Goal: Task Accomplishment & Management: Use online tool/utility

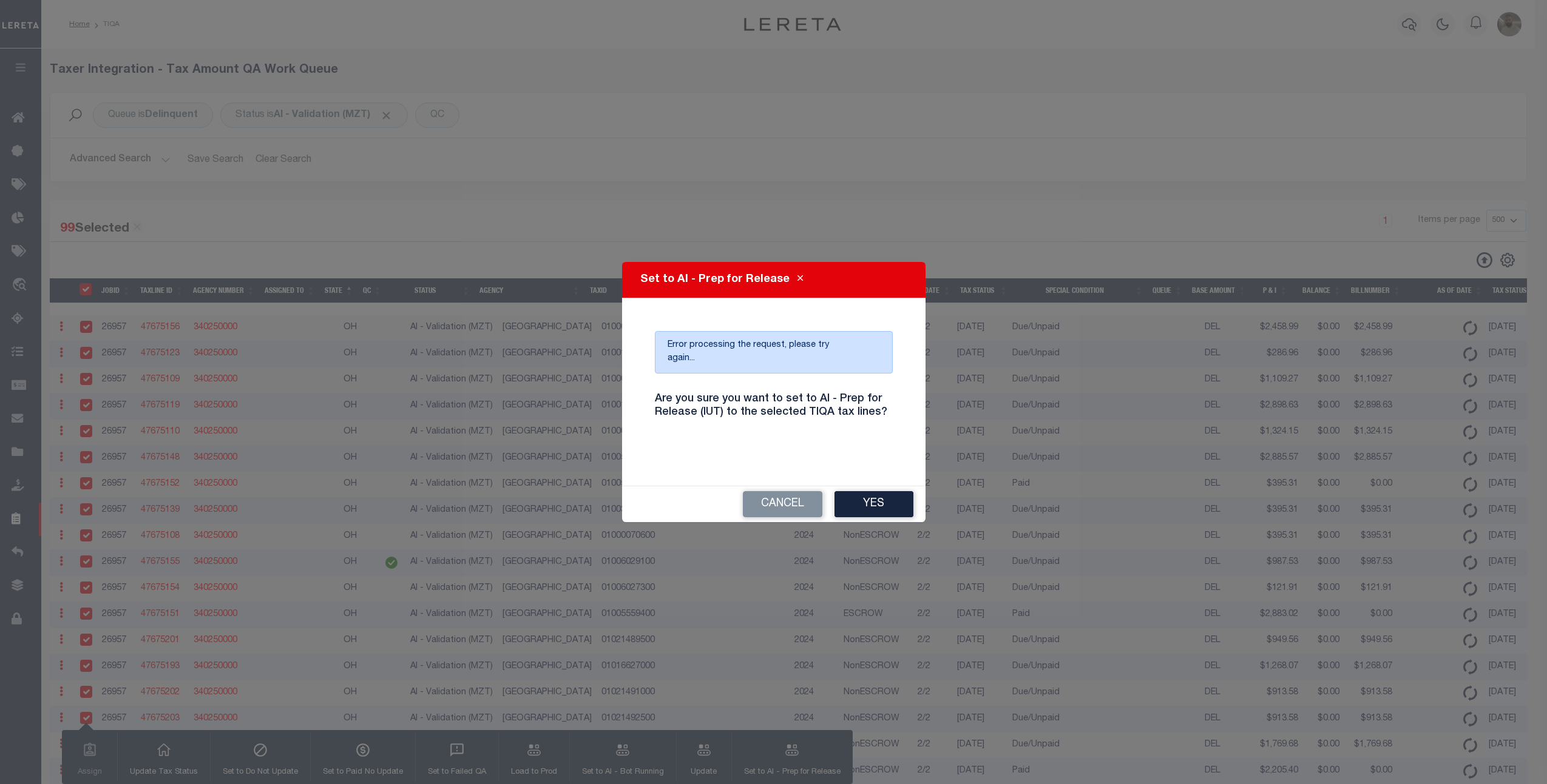
select select "500"
click at [877, 498] on button "Yes" at bounding box center [873, 504] width 79 height 26
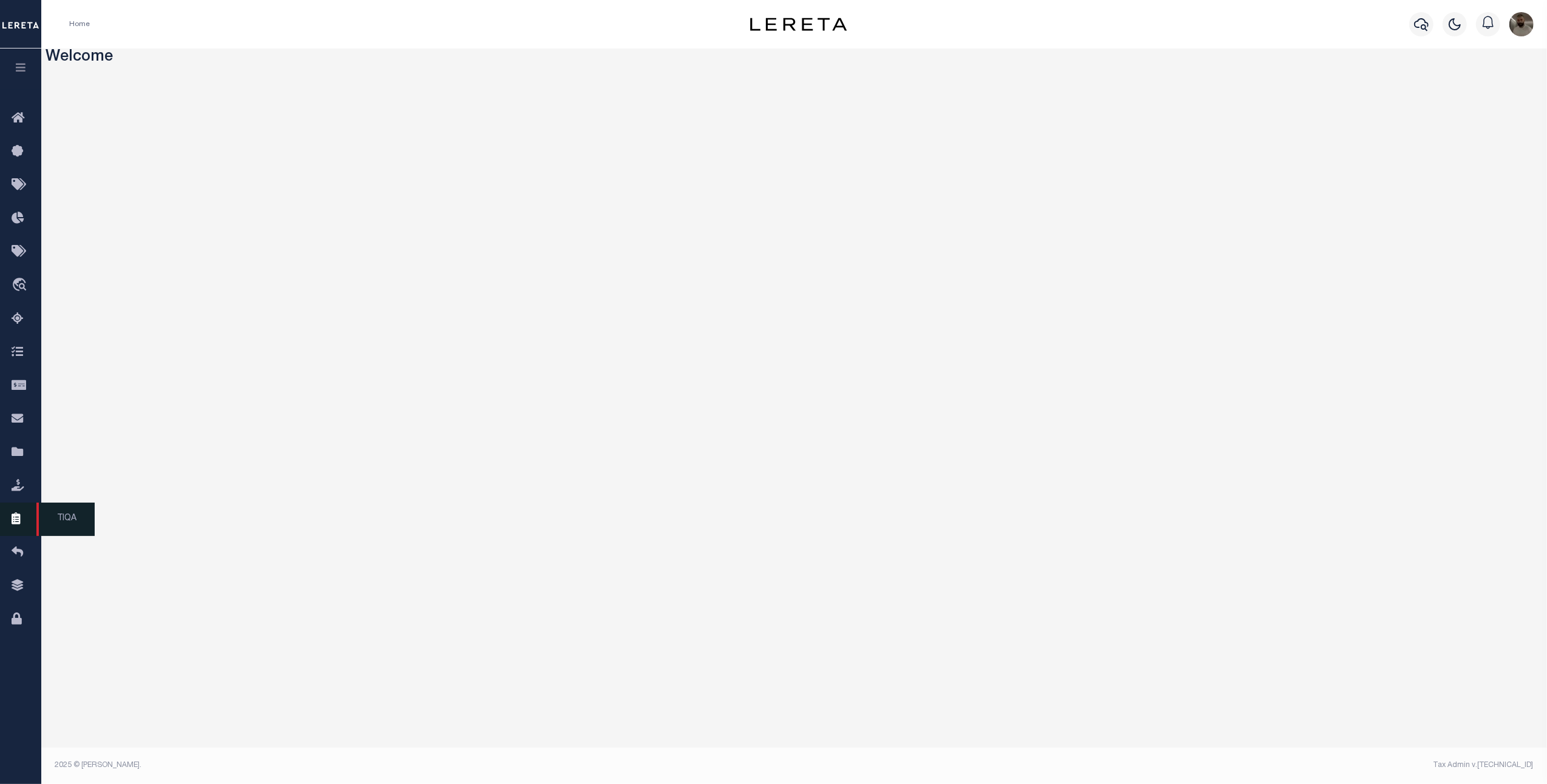
click at [14, 508] on link "TIQA" at bounding box center [21, 519] width 41 height 33
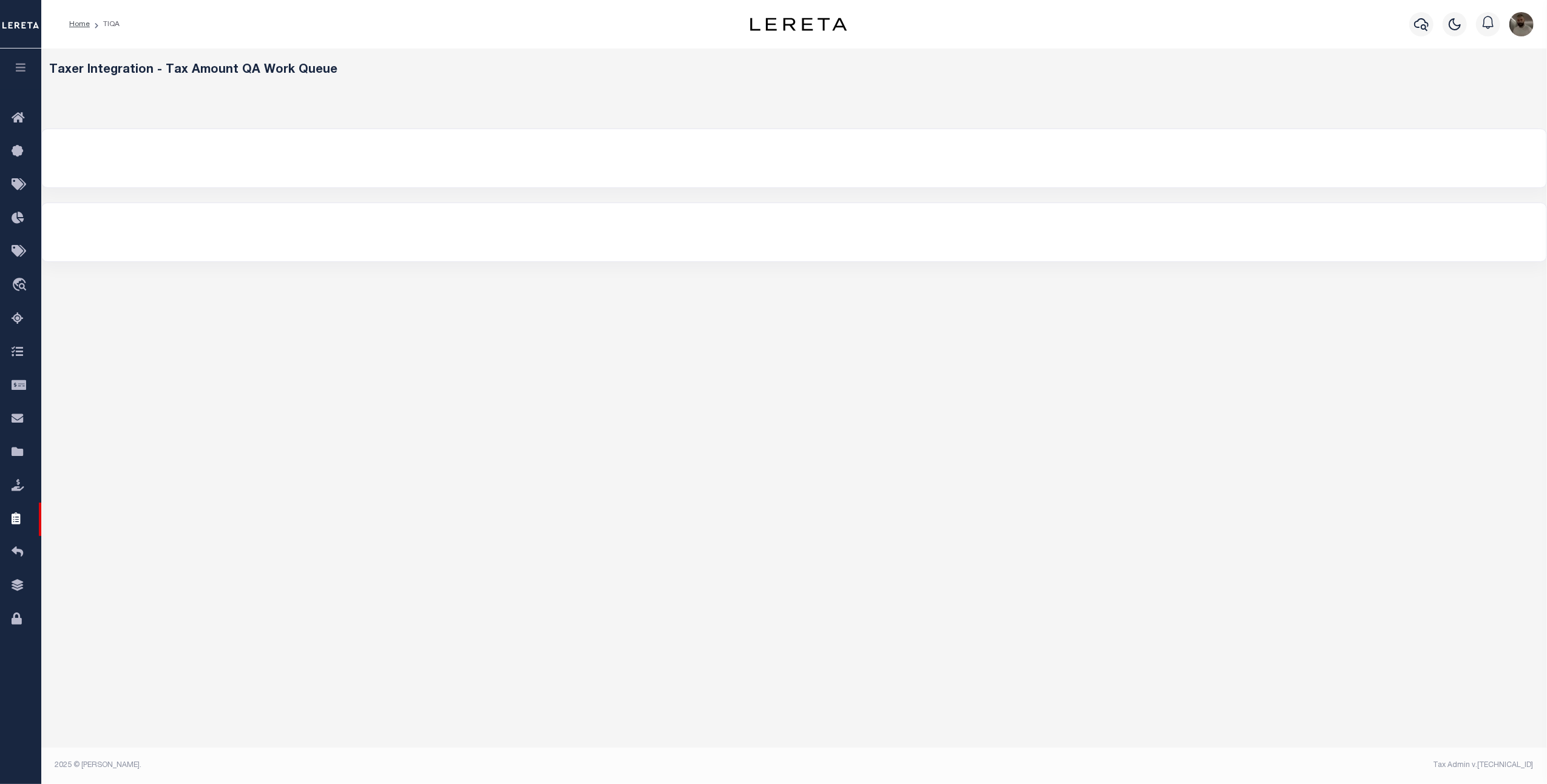
select select "200"
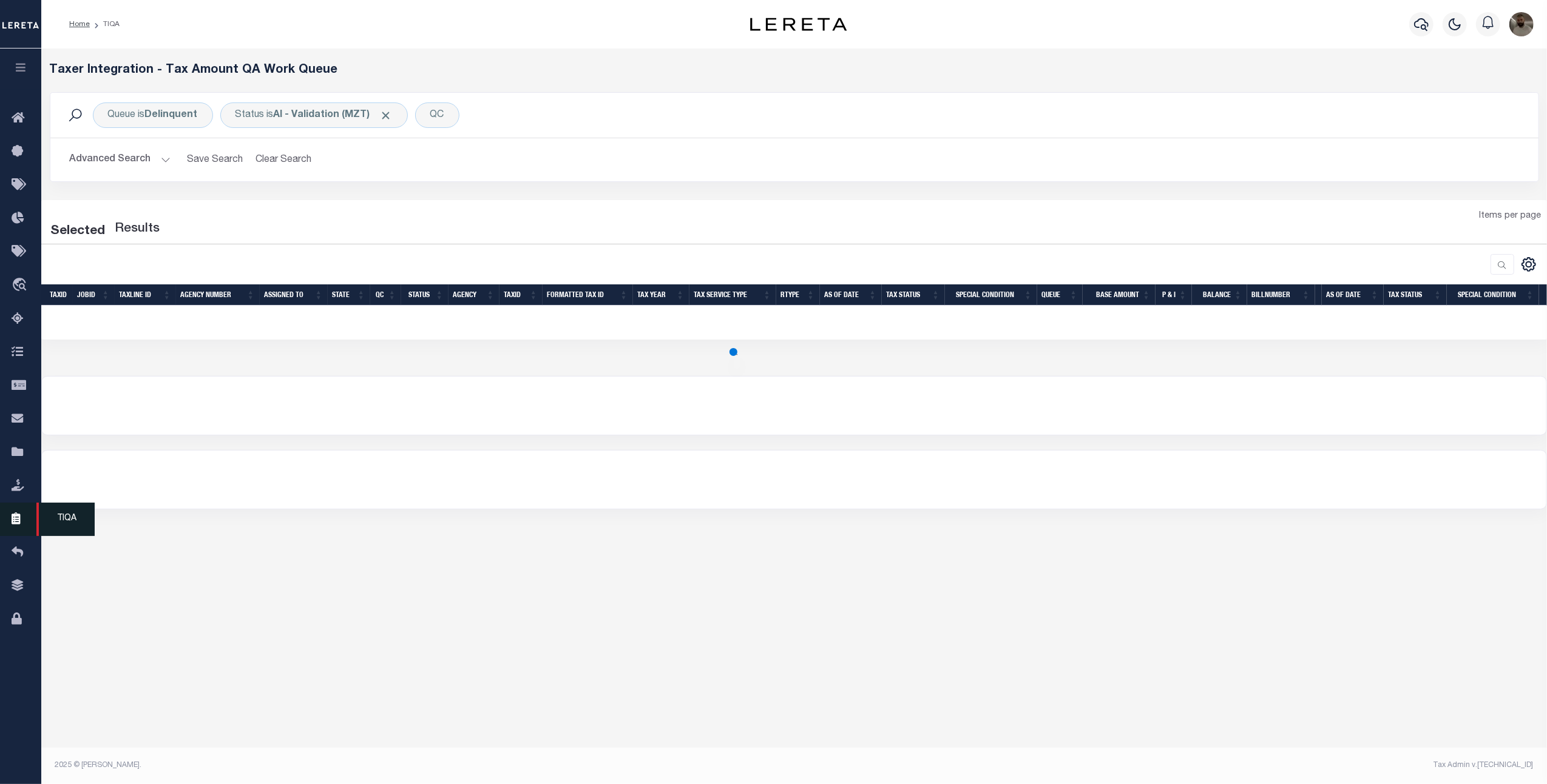
select select "200"
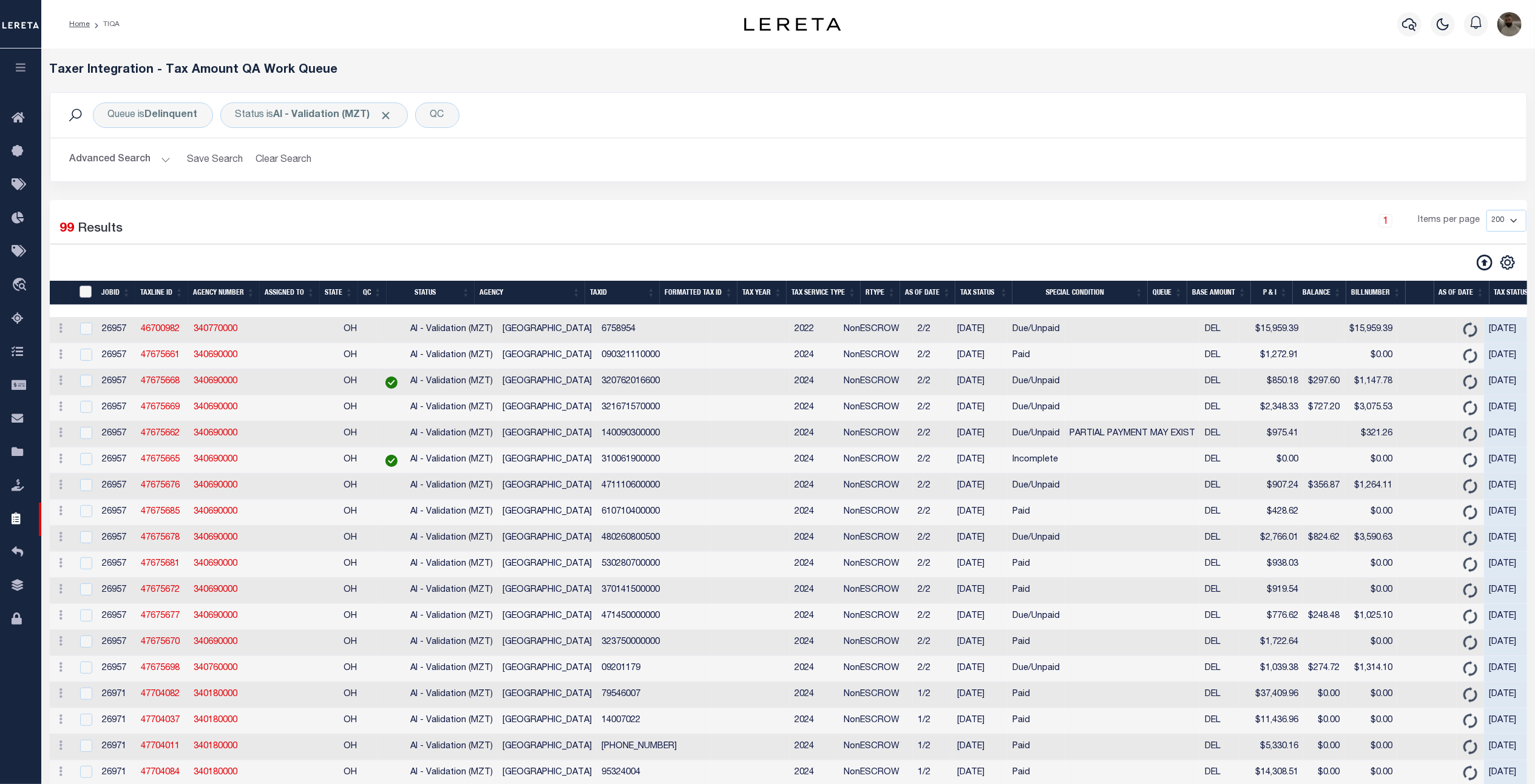
click at [88, 296] on input "TaxID" at bounding box center [86, 292] width 12 height 12
checkbox input "true"
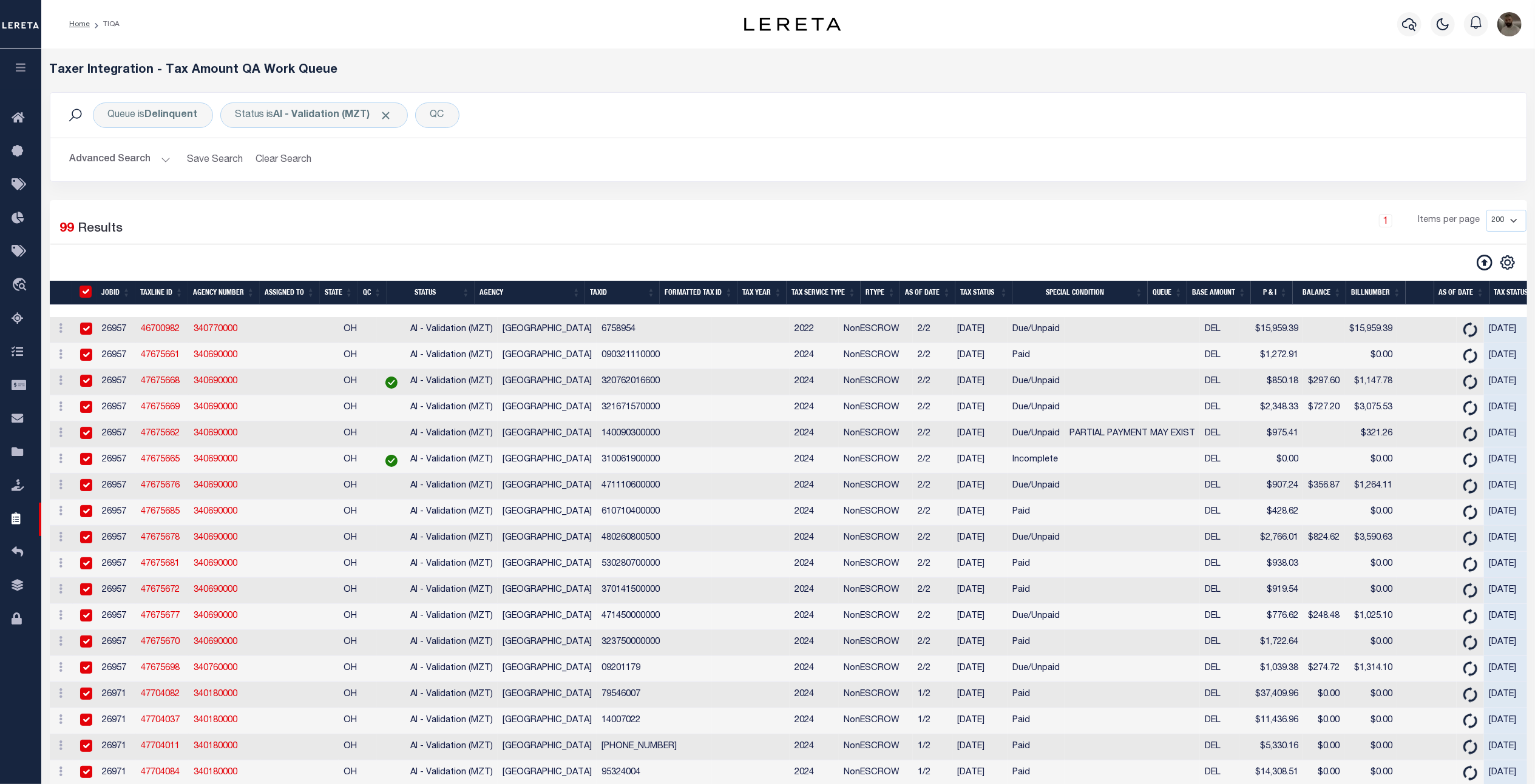
checkbox input "true"
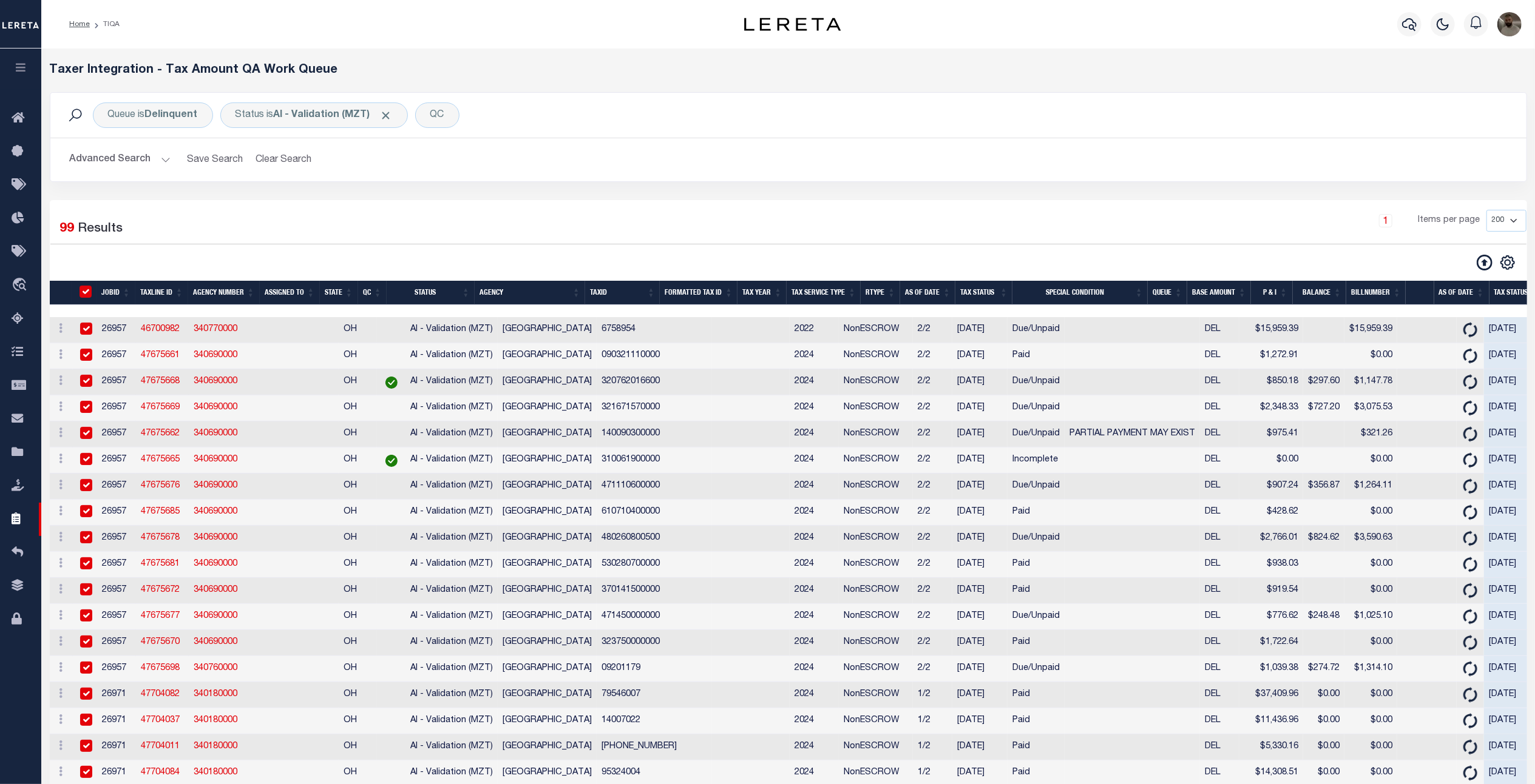
checkbox input "true"
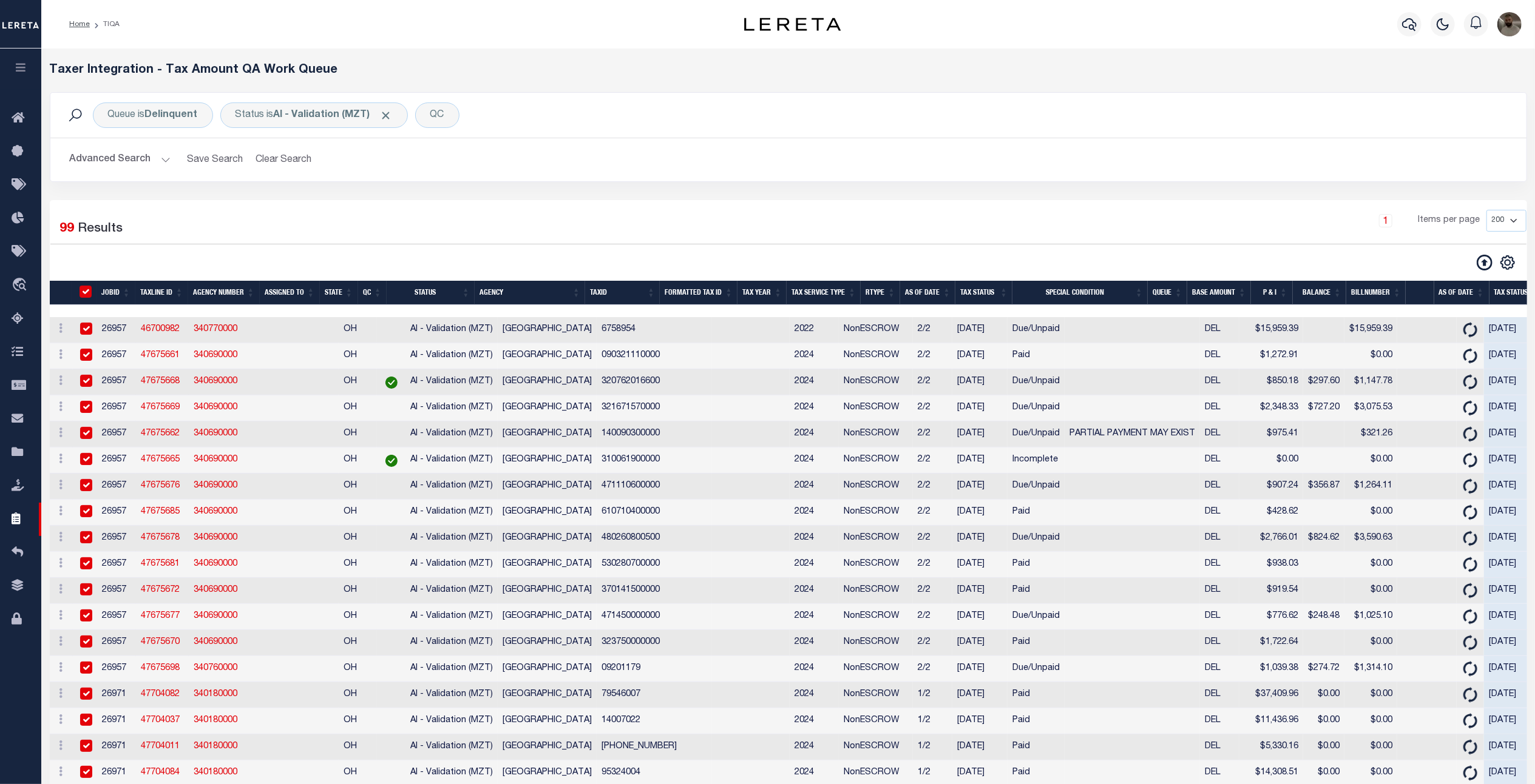
checkbox input "true"
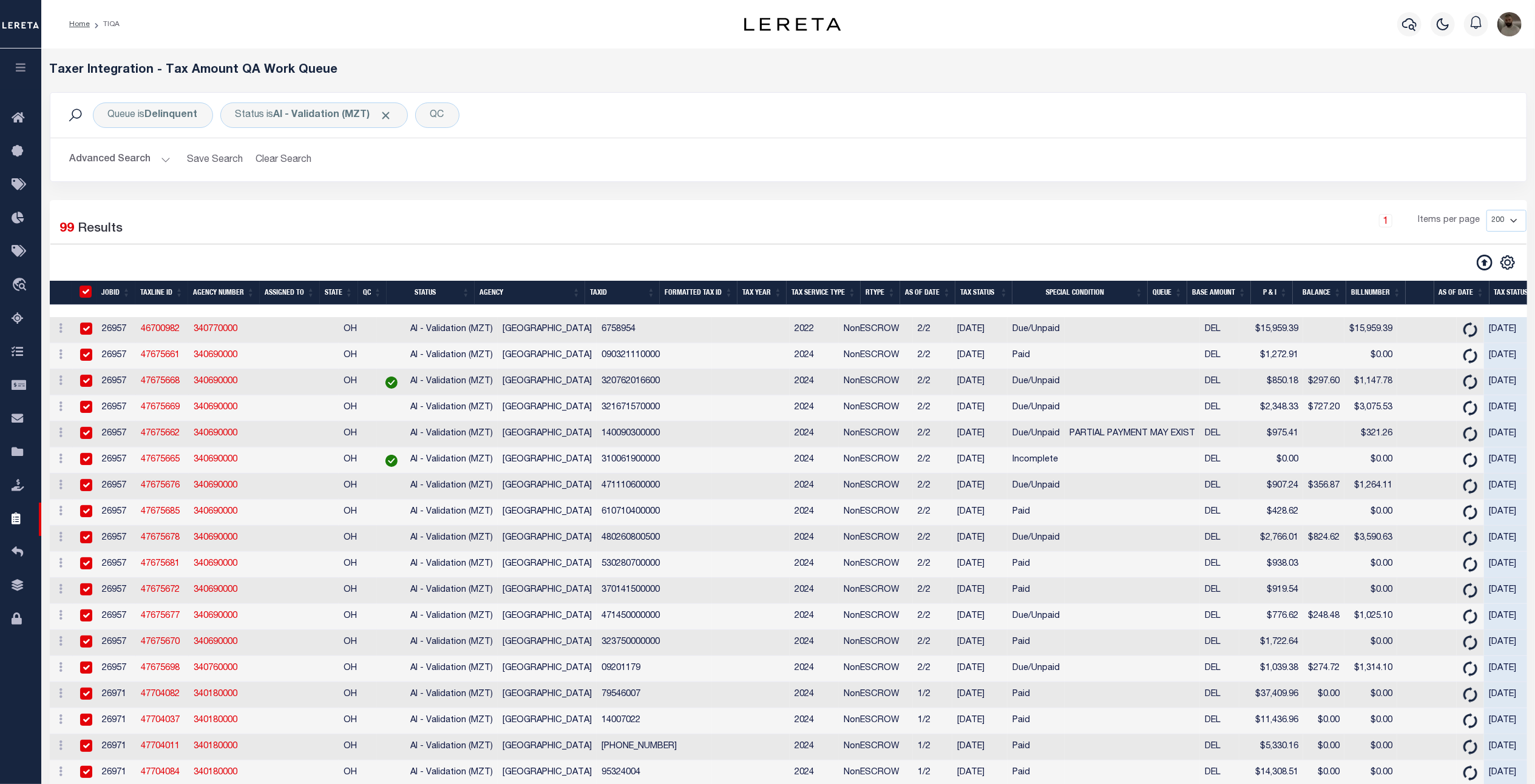
checkbox input "true"
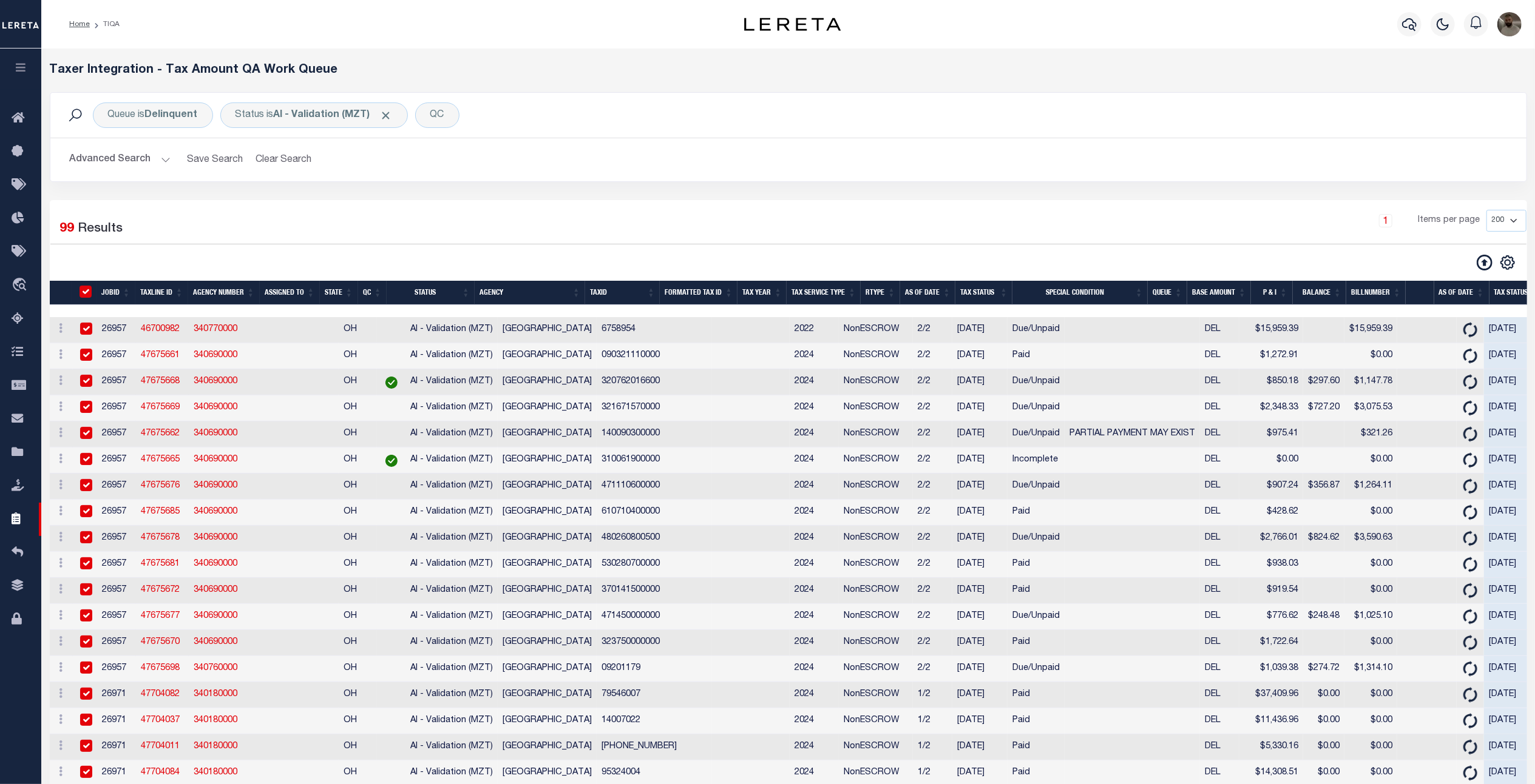
checkbox input "true"
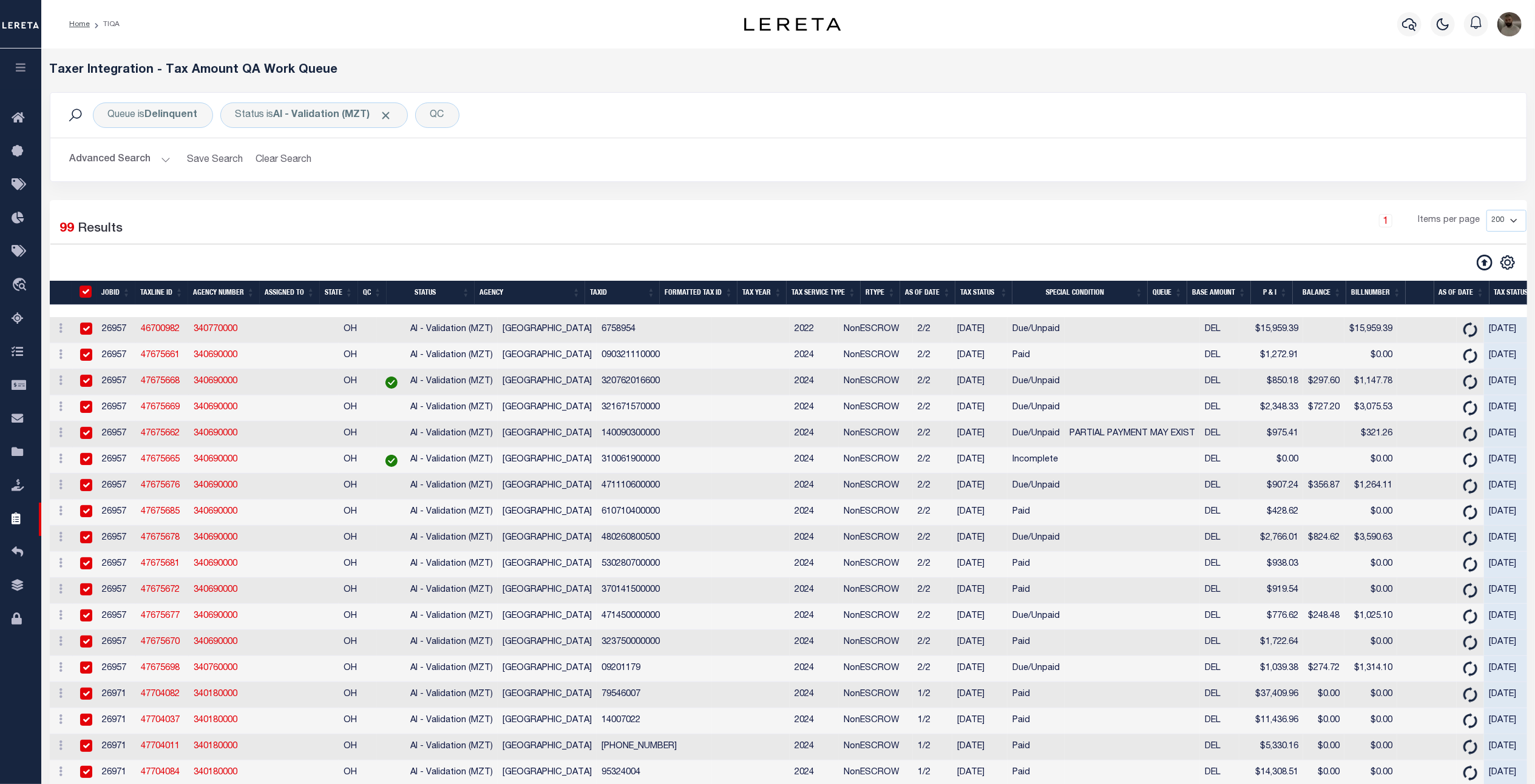
checkbox input "true"
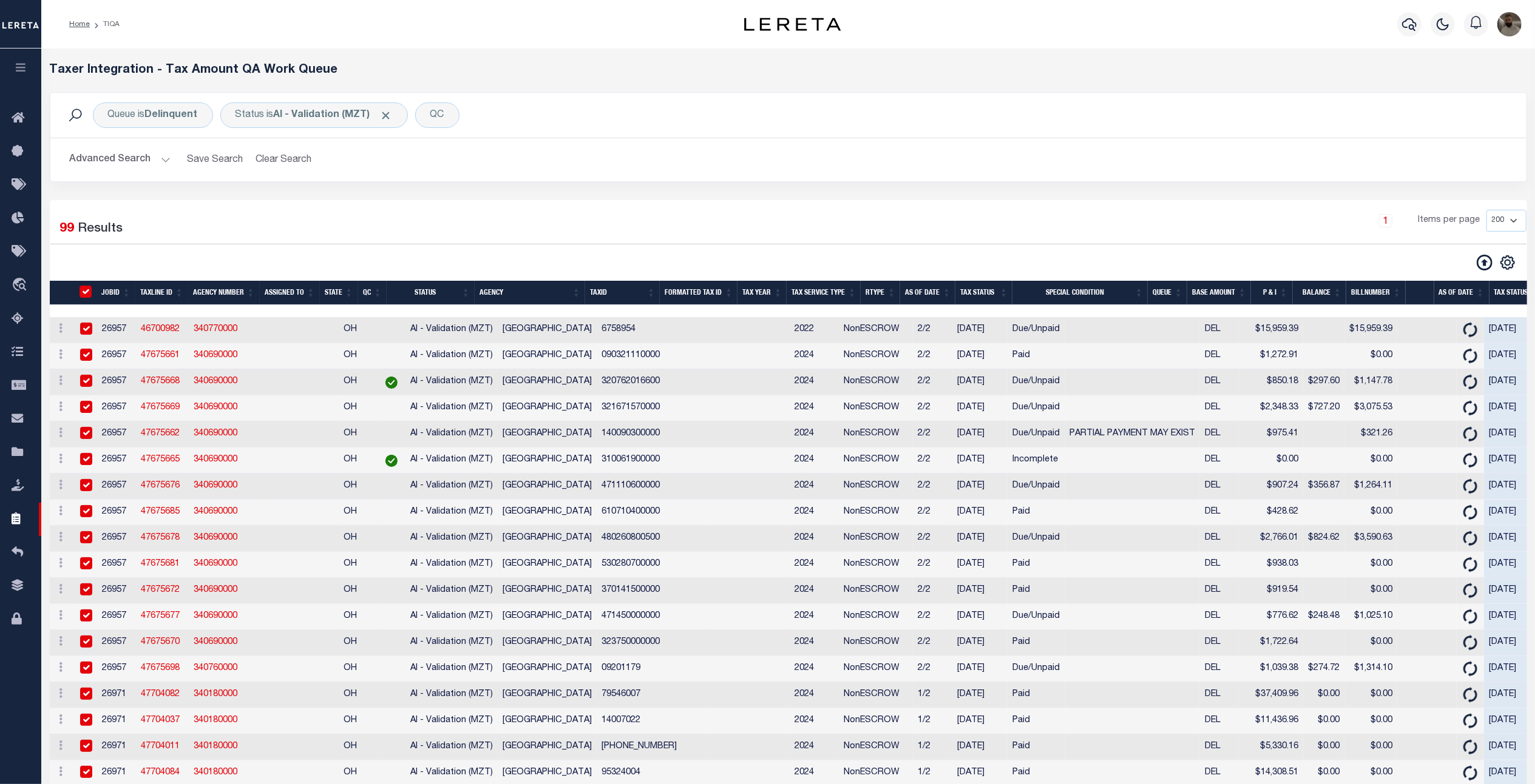
checkbox input "true"
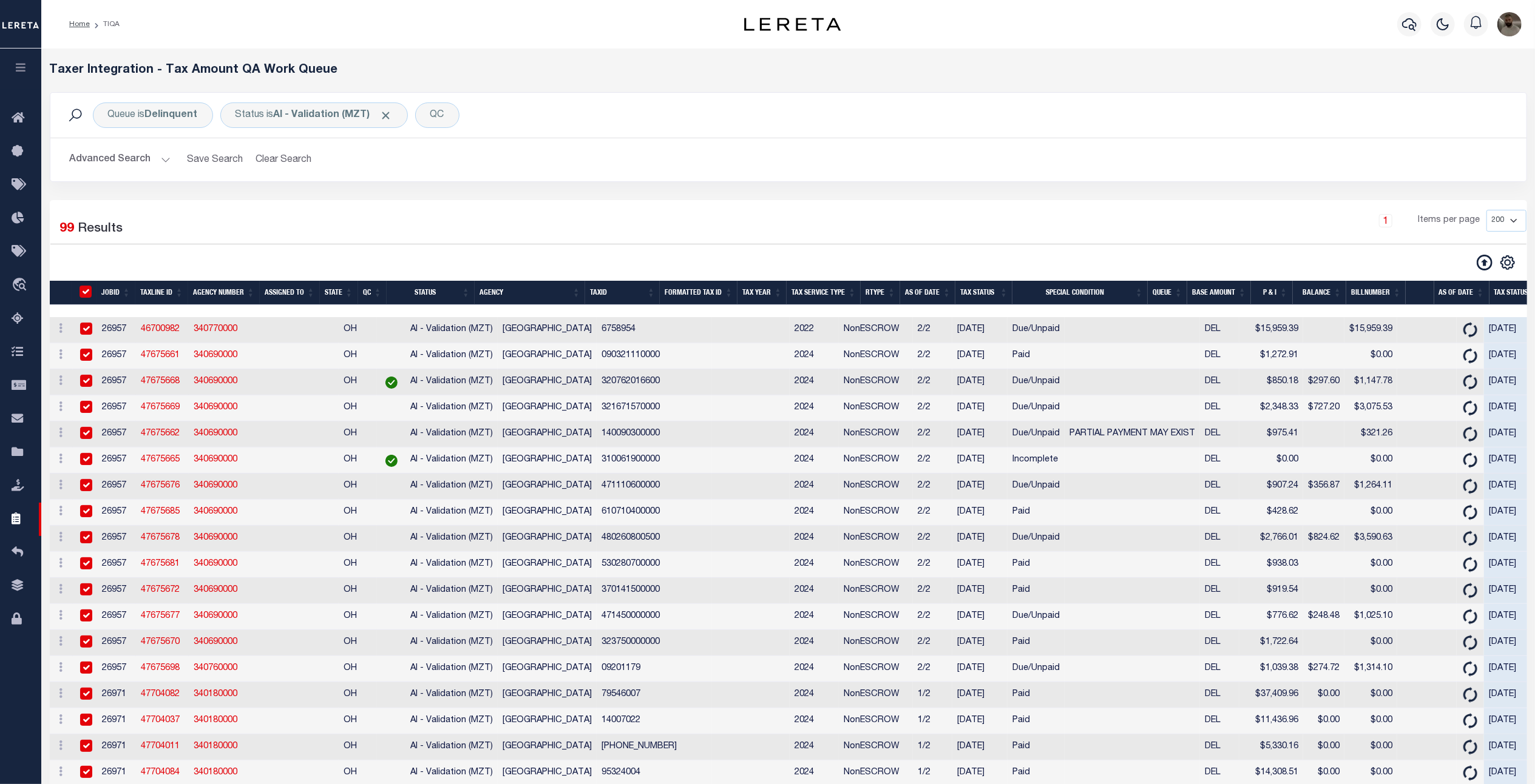
checkbox input "true"
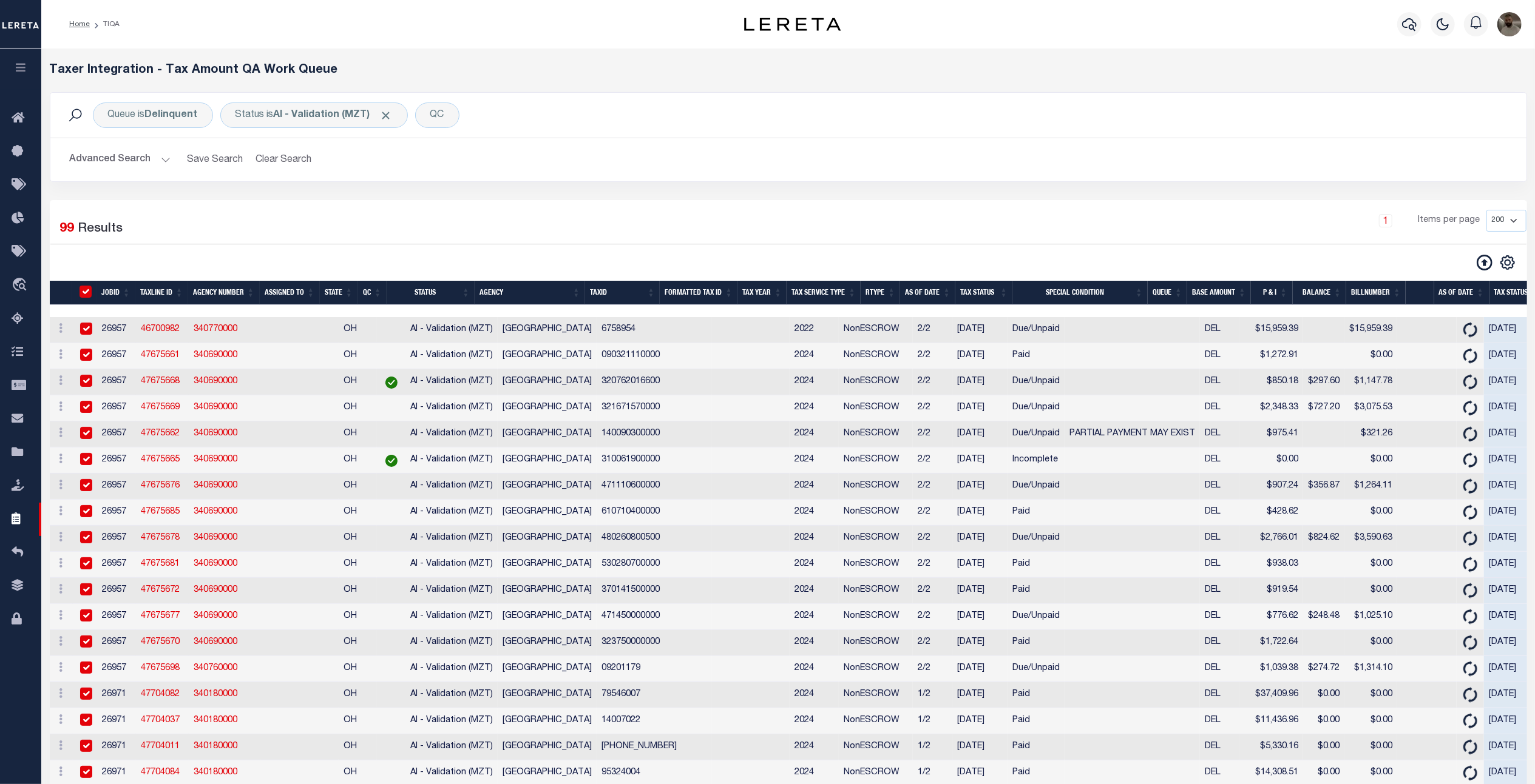
checkbox input "true"
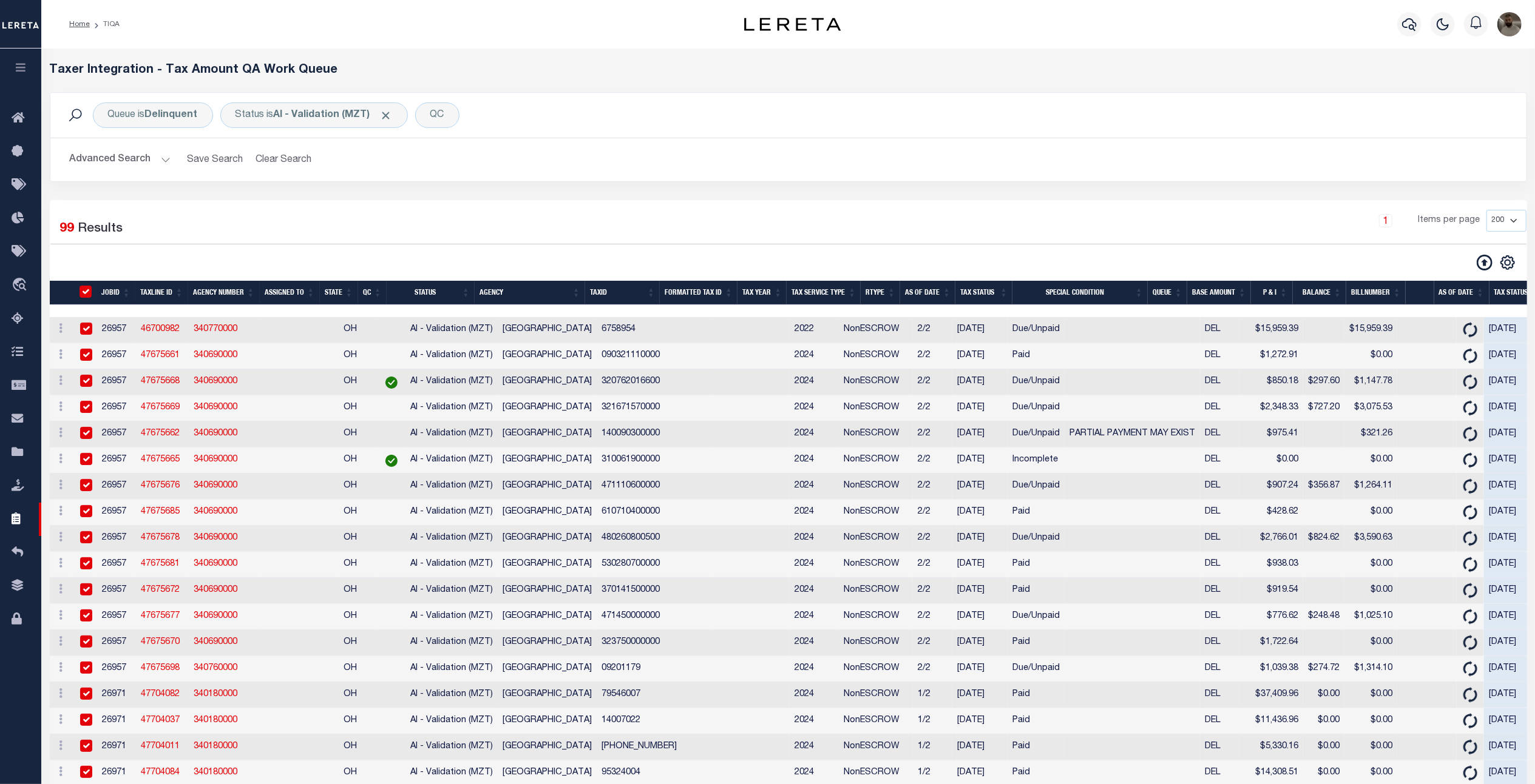
checkbox input "true"
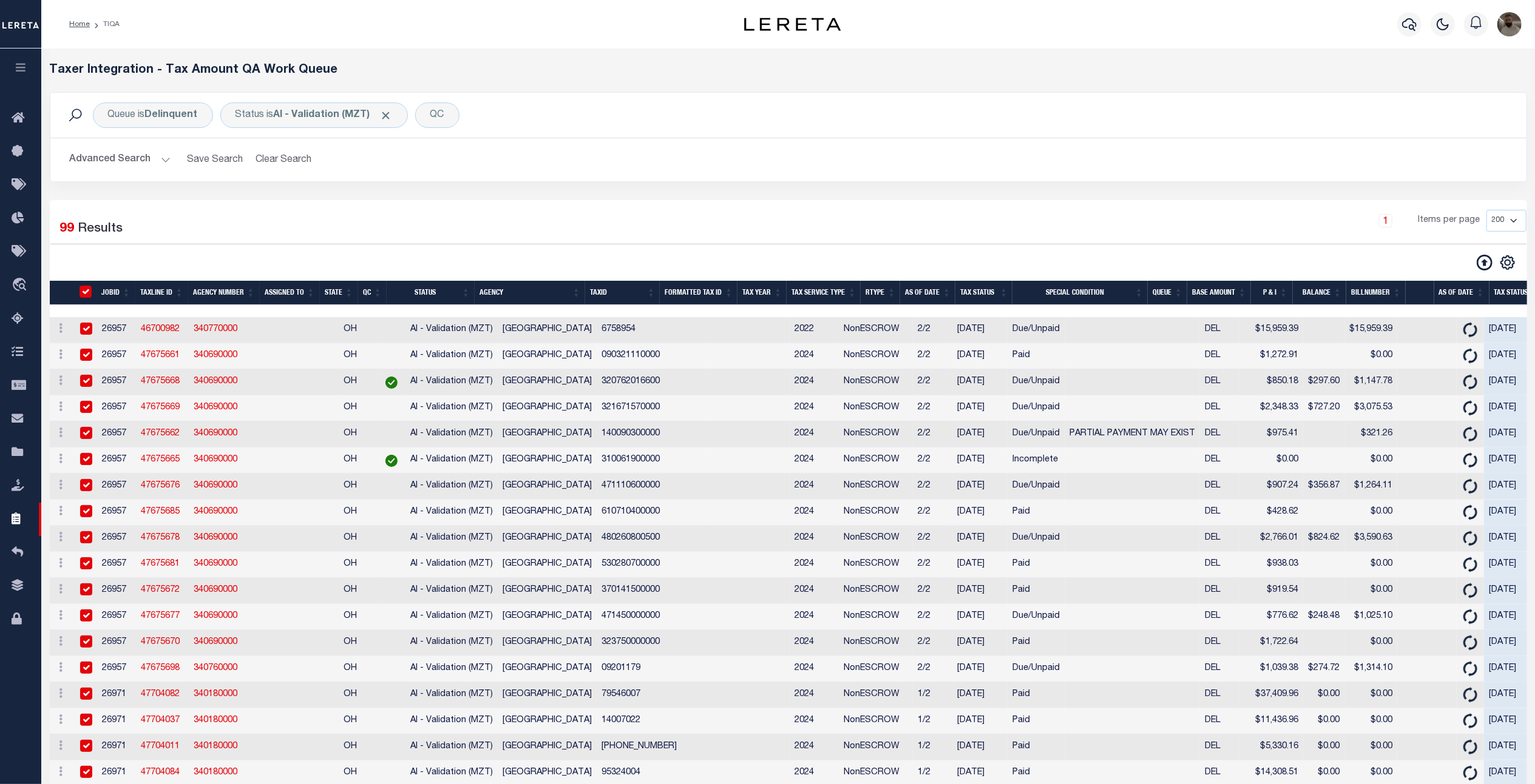
checkbox input "true"
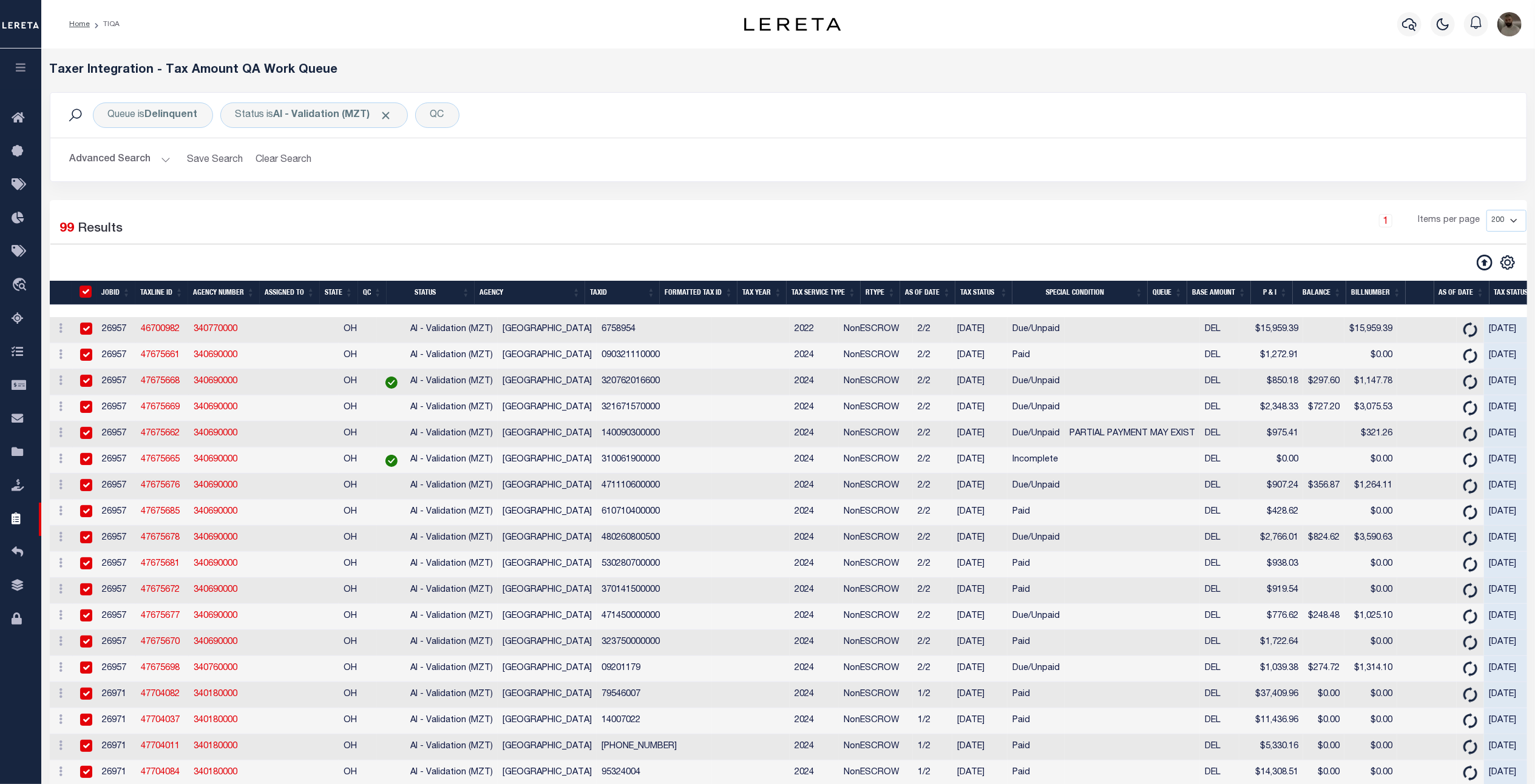
checkbox input "true"
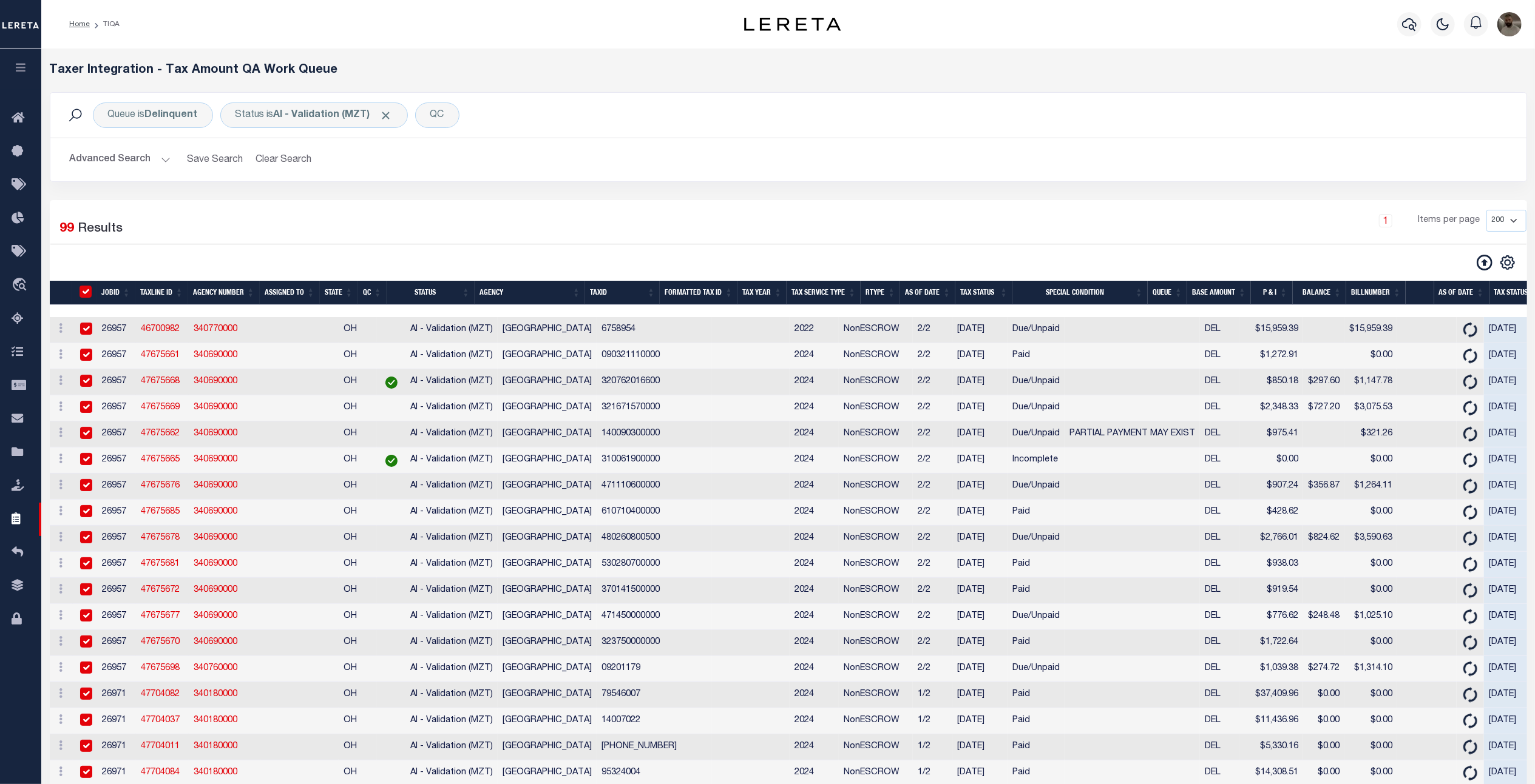
checkbox input "true"
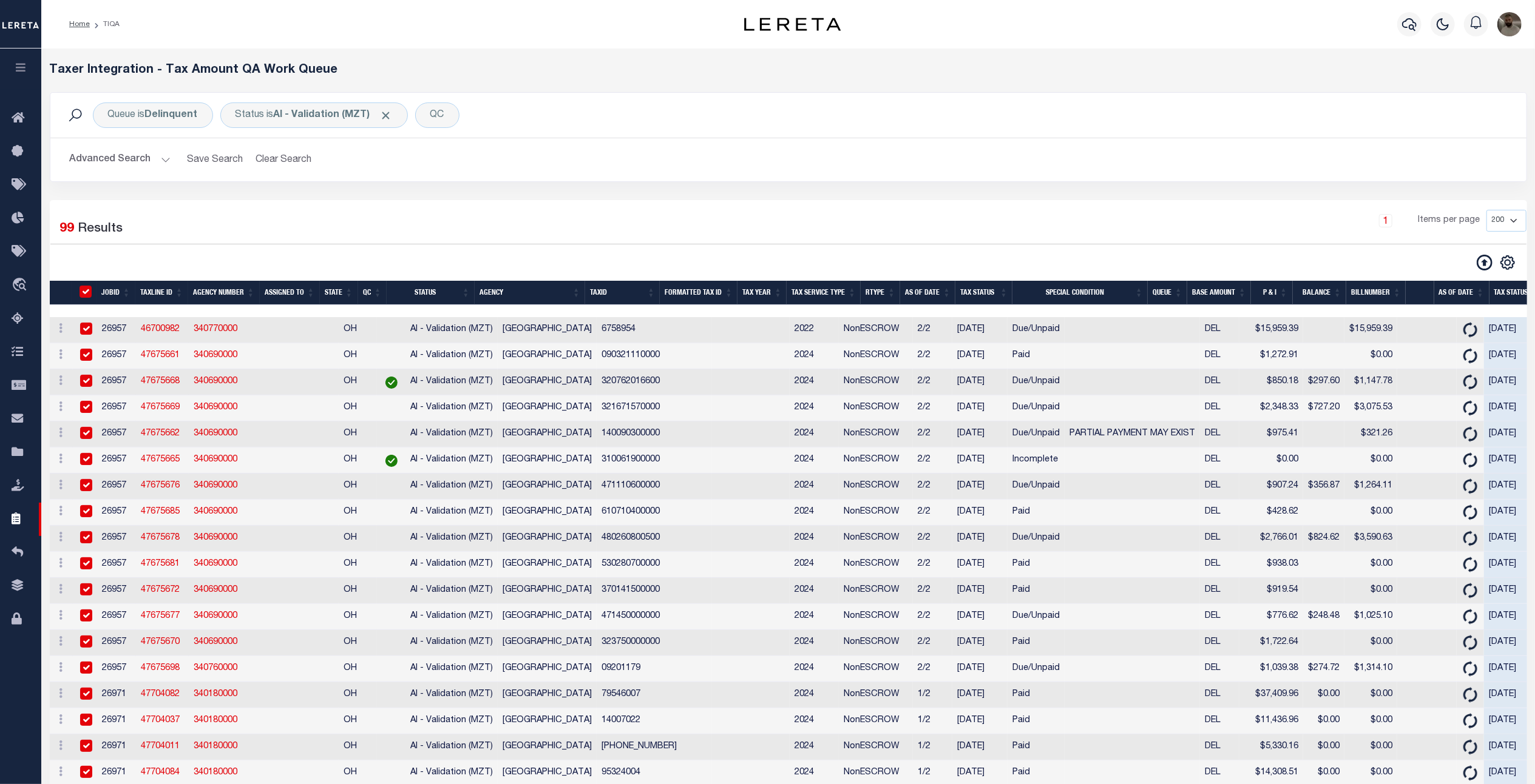
checkbox input "true"
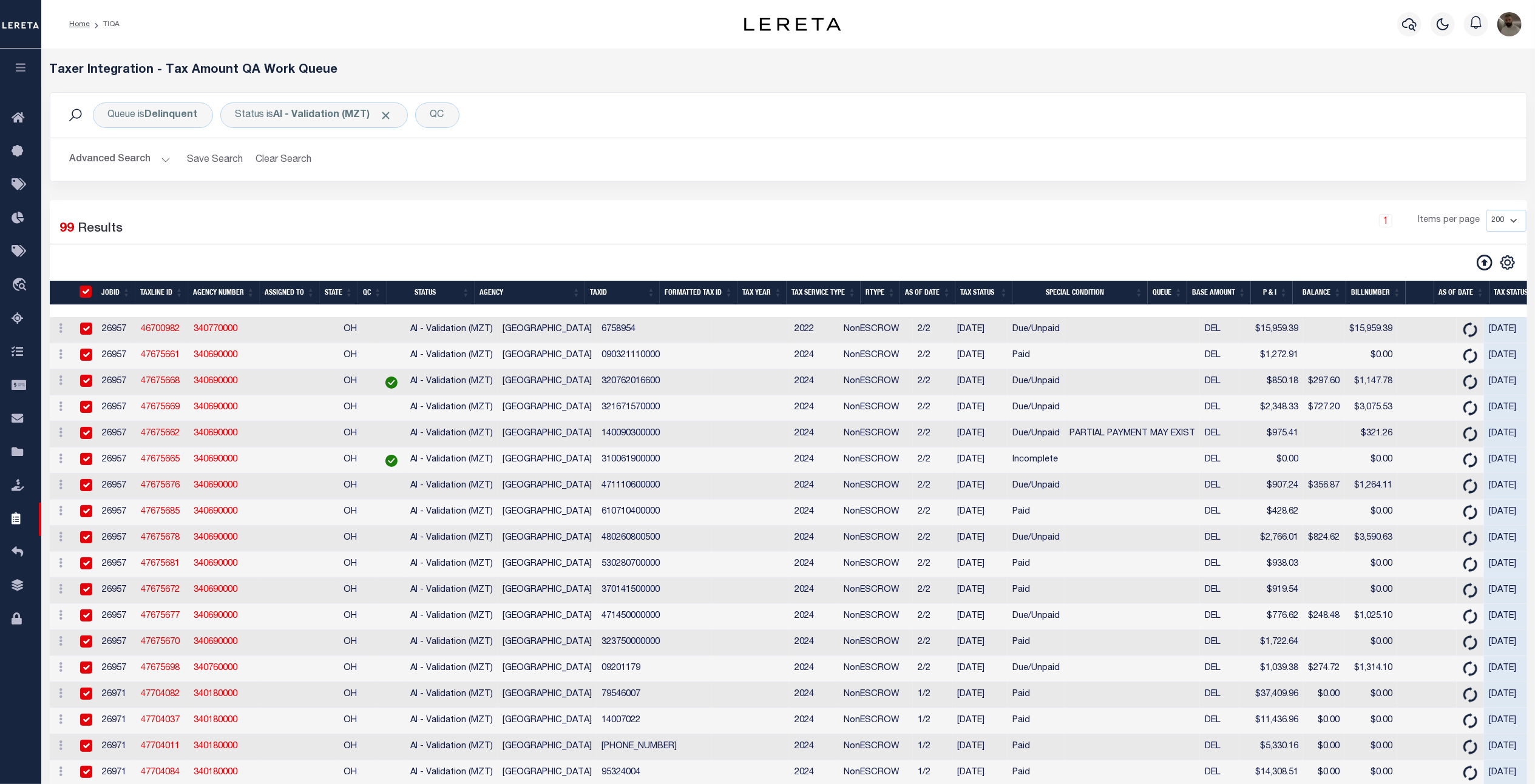
checkbox input "true"
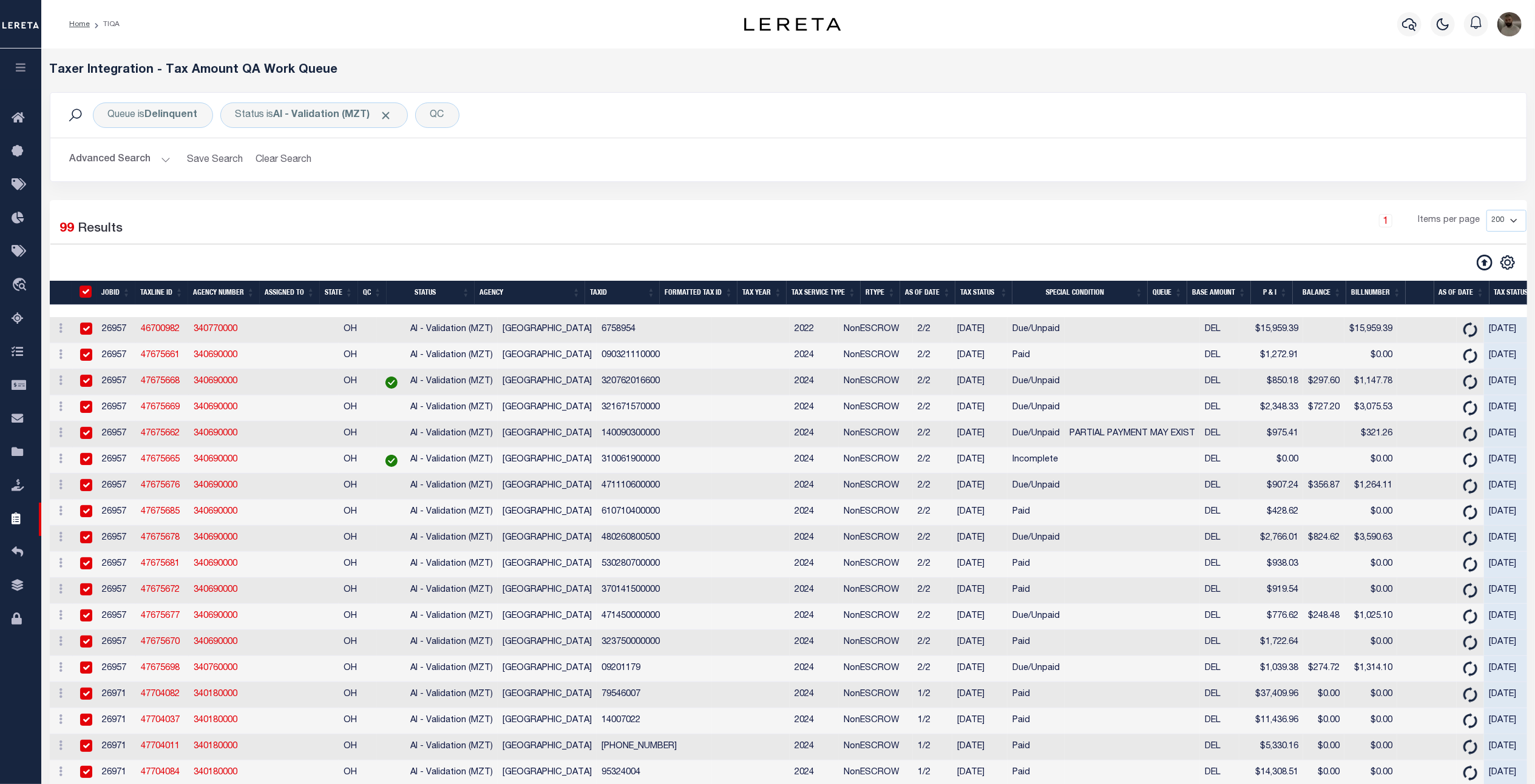
checkbox input "true"
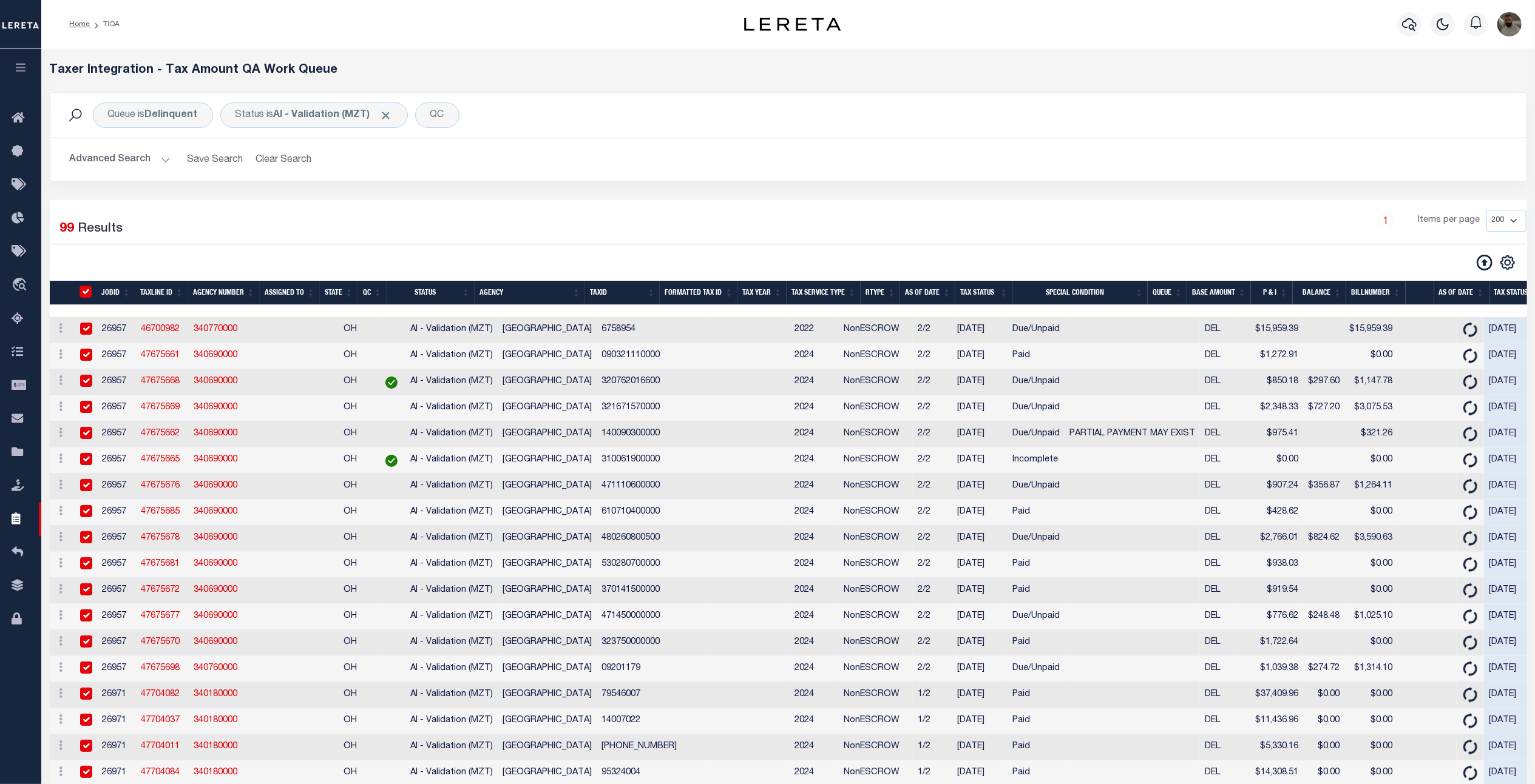
checkbox input "true"
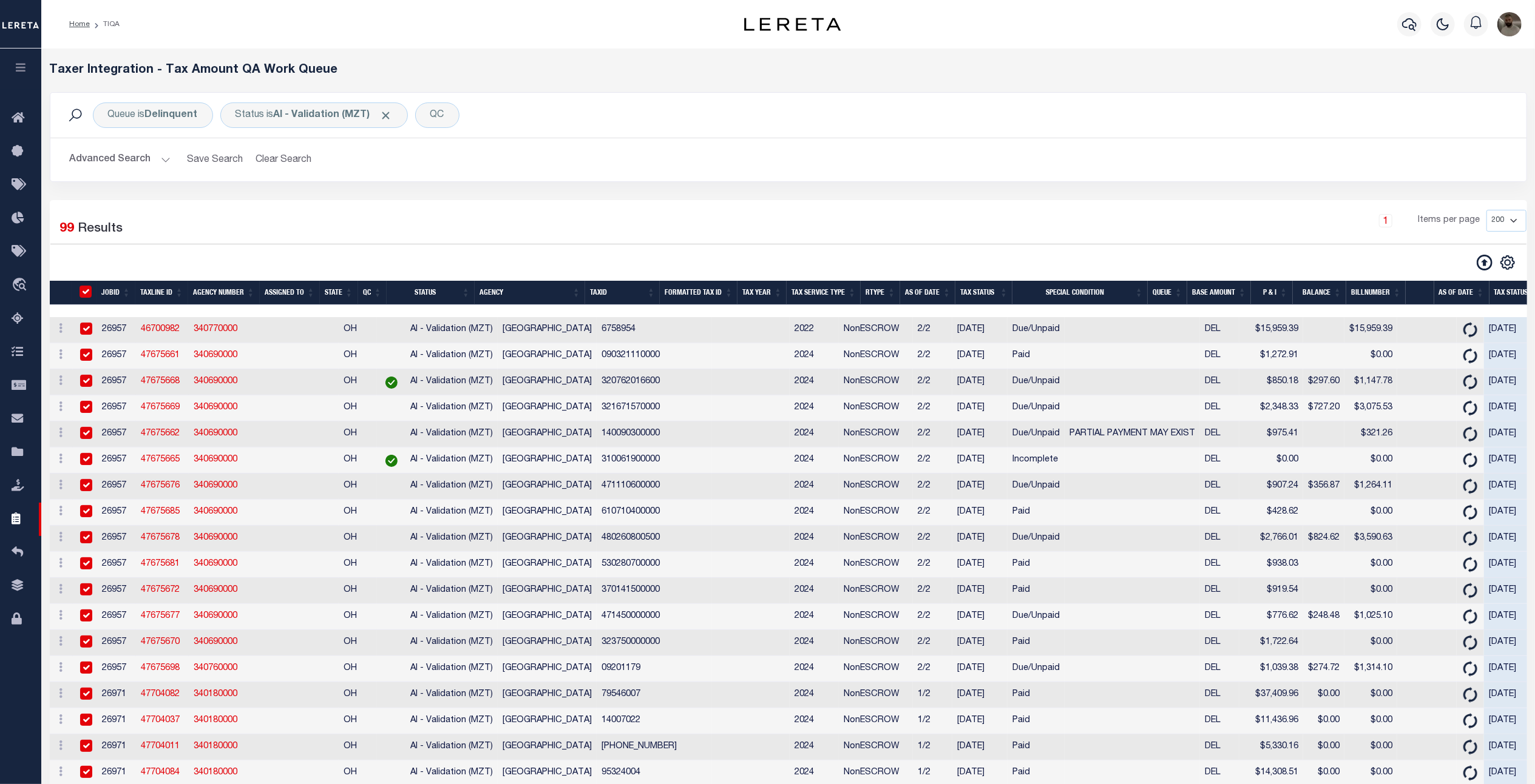
checkbox input "true"
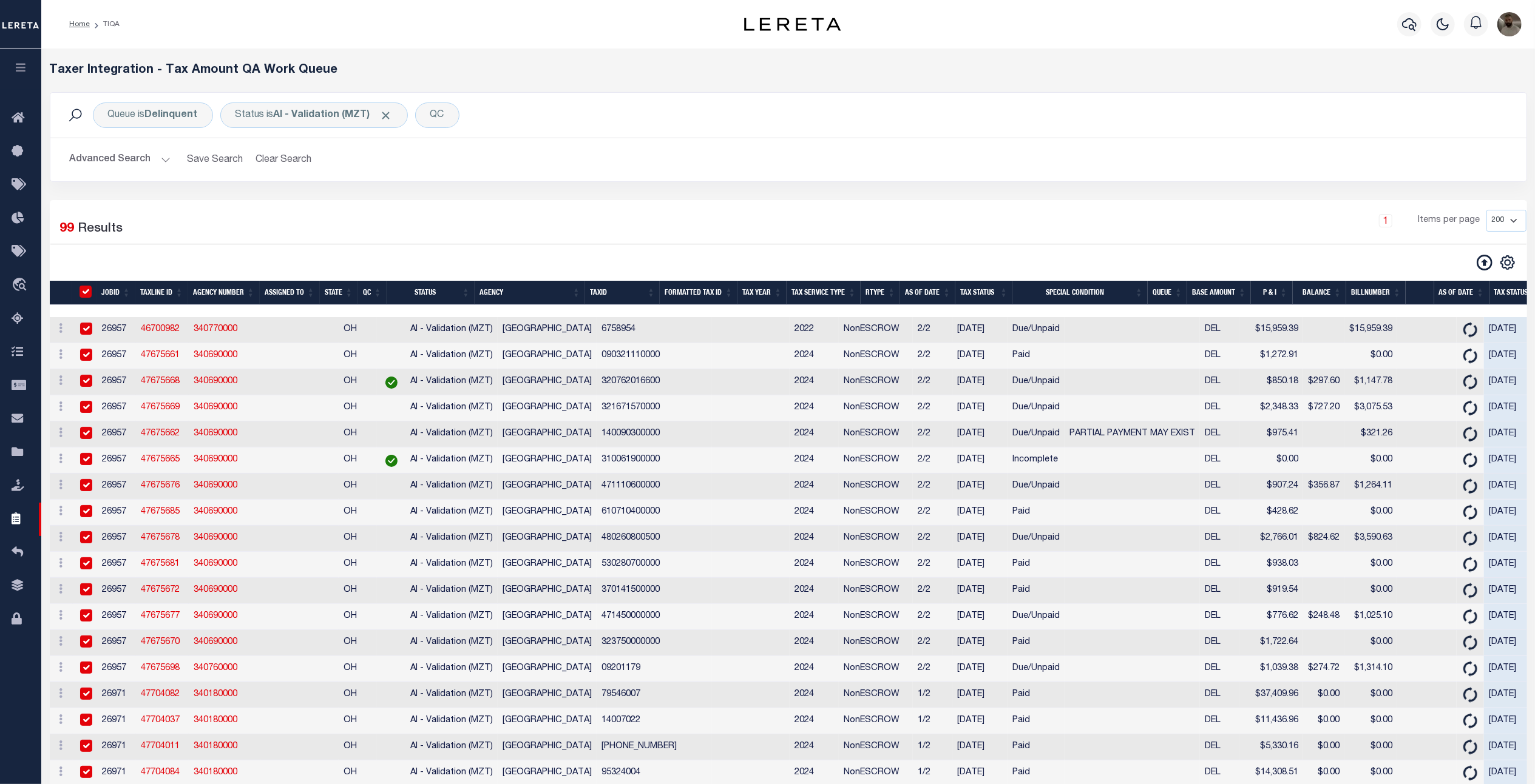
checkbox input "true"
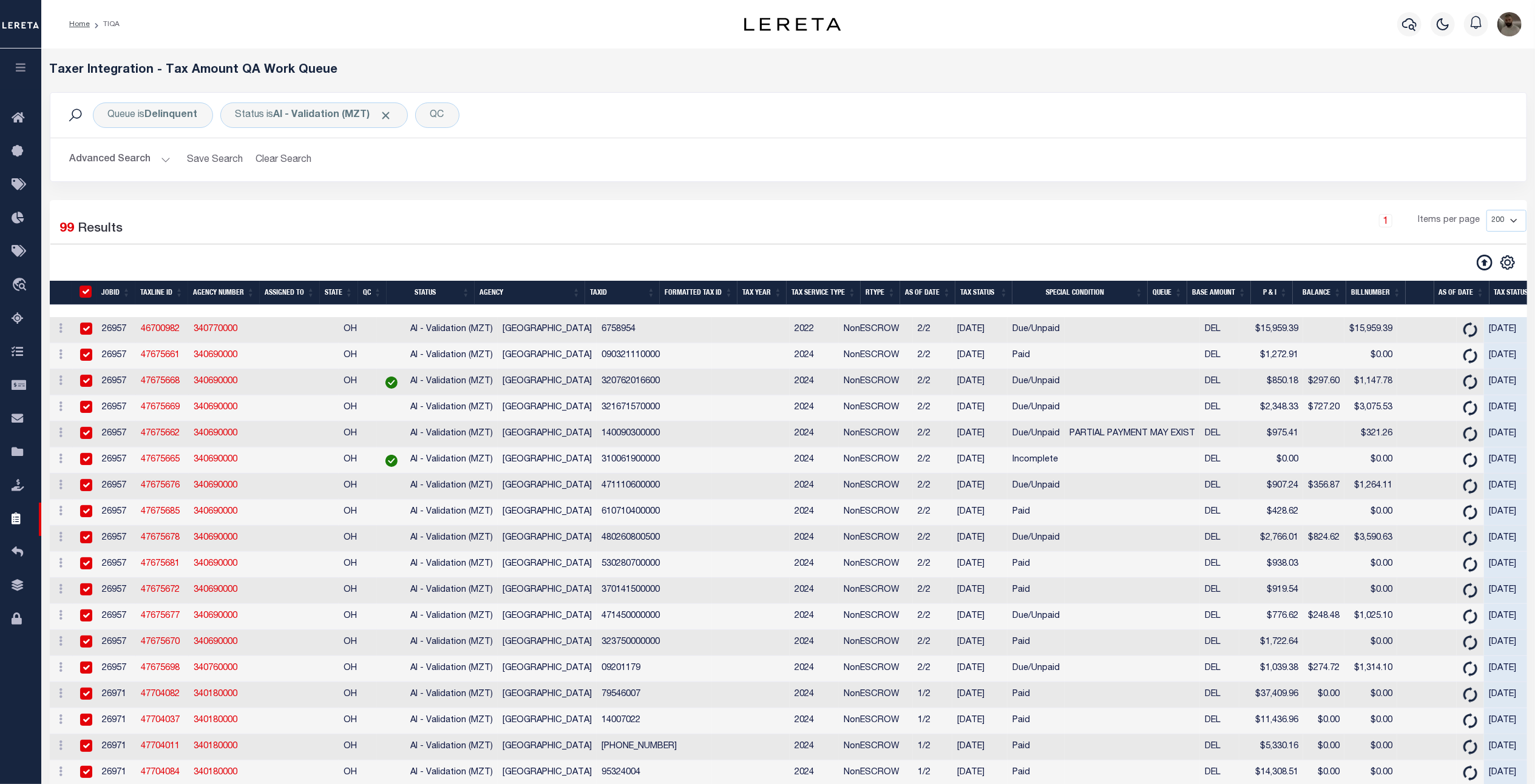
checkbox input "true"
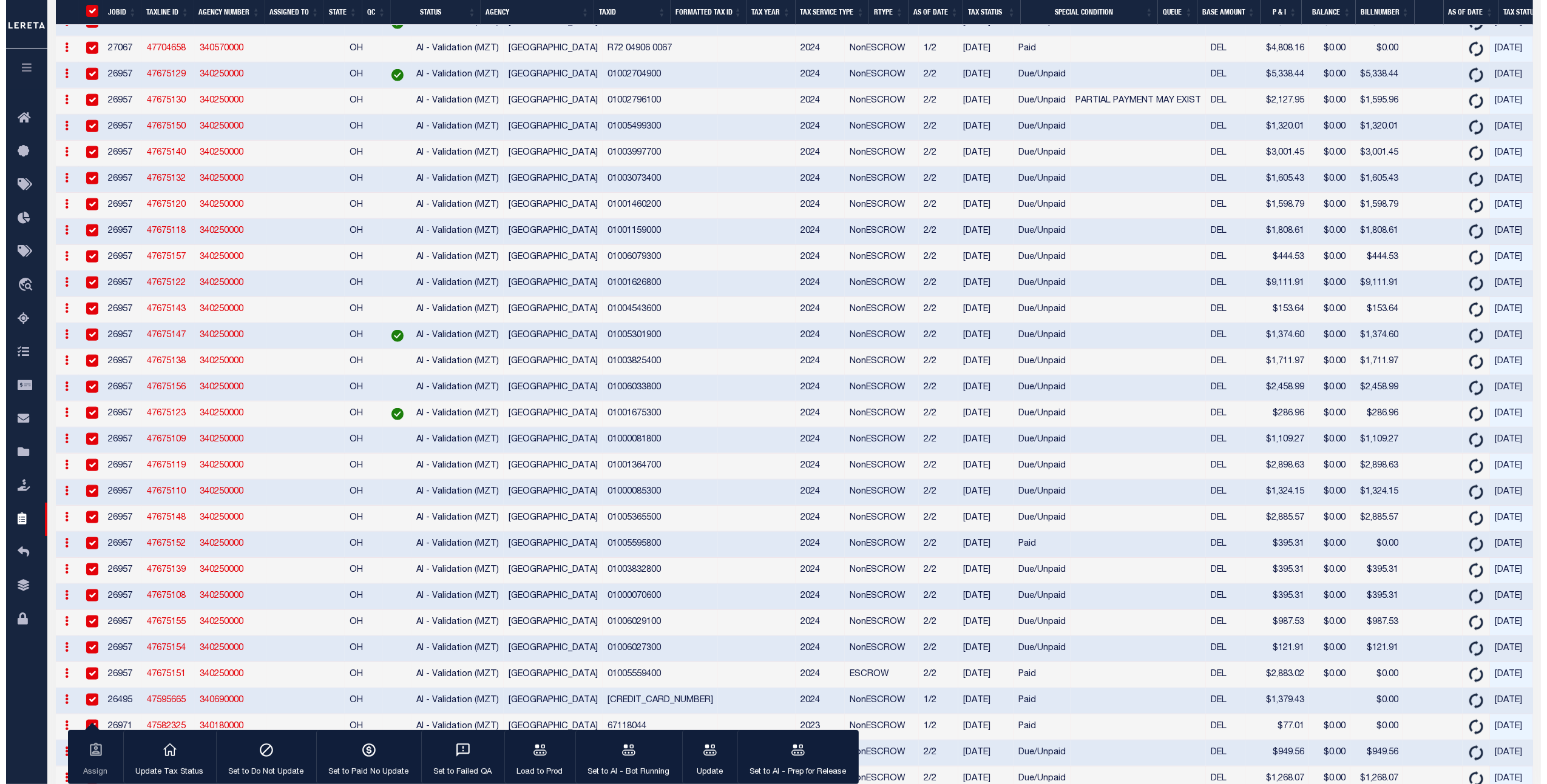
scroll to position [1456, 0]
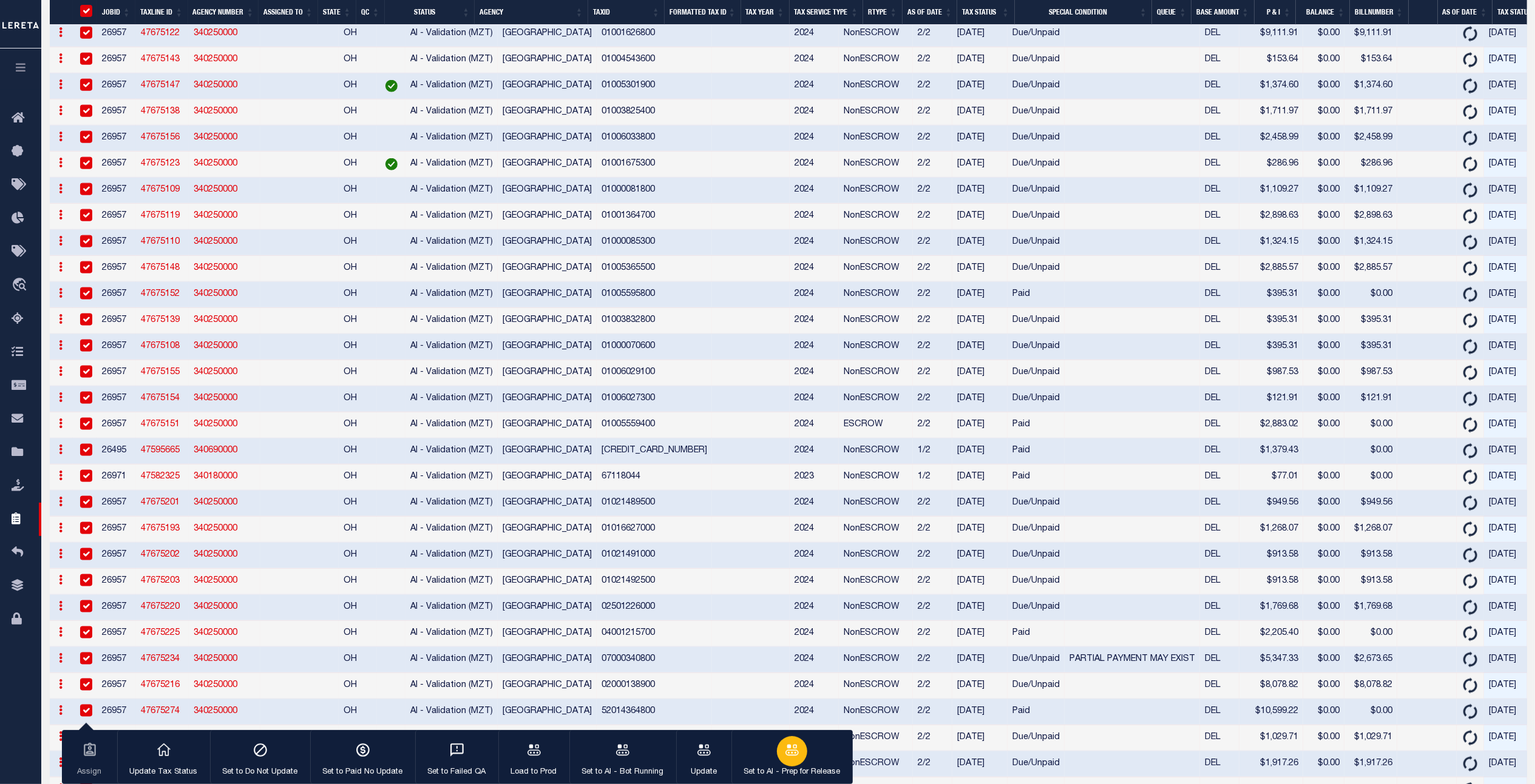
click at [790, 743] on div "button" at bounding box center [792, 752] width 30 height 30
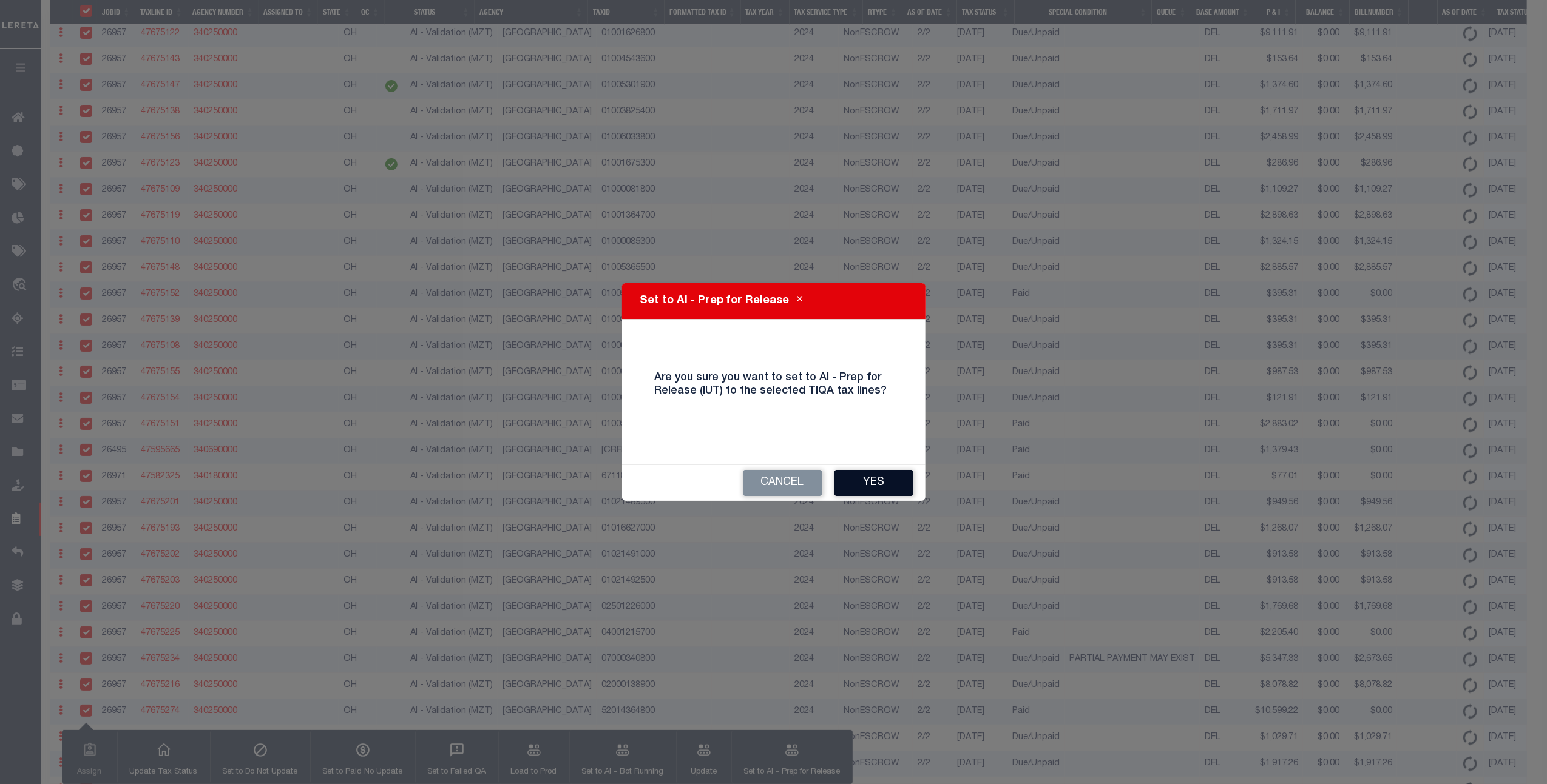
click at [889, 472] on button "Yes" at bounding box center [873, 483] width 79 height 26
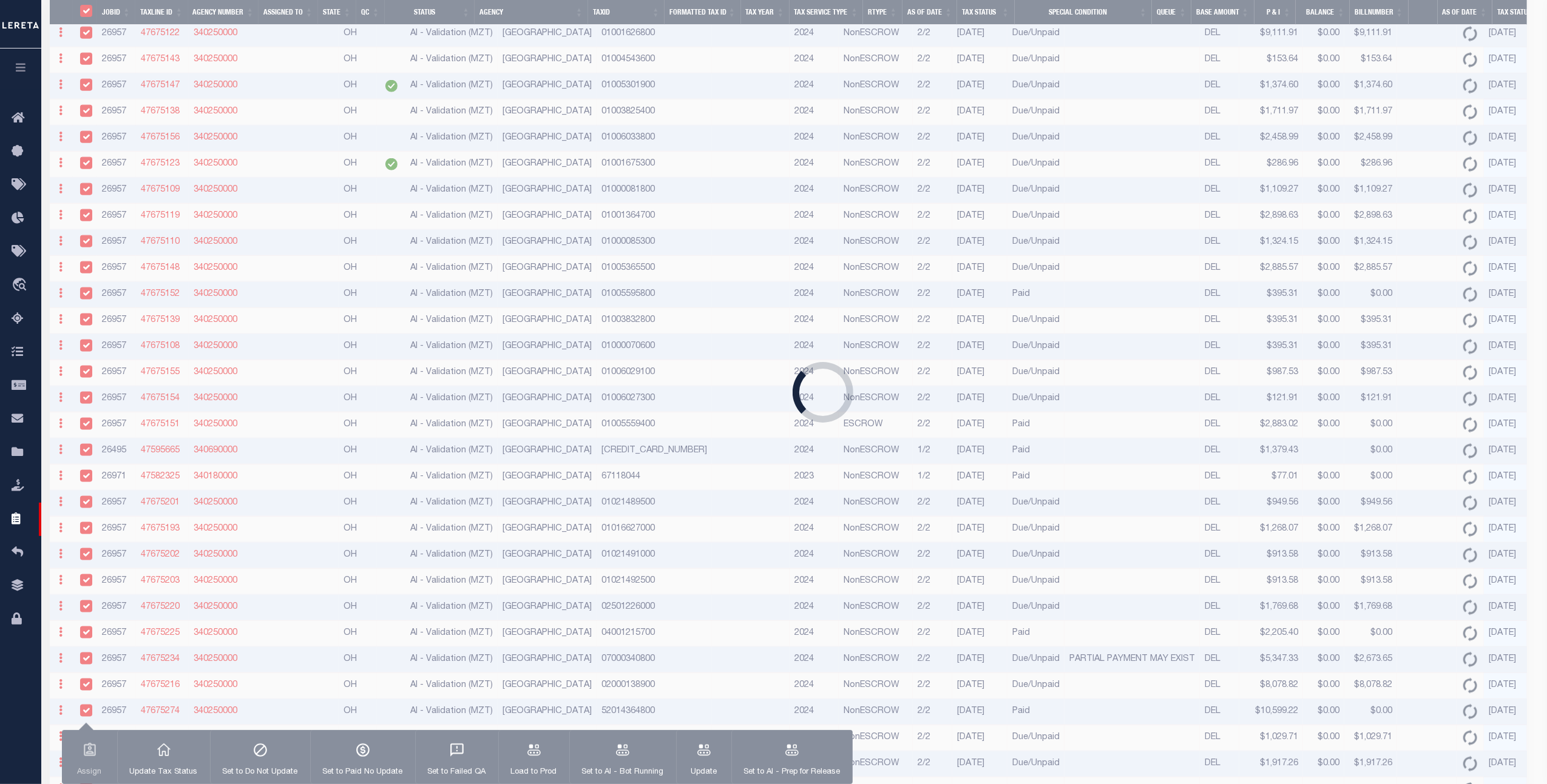
scroll to position [0, 0]
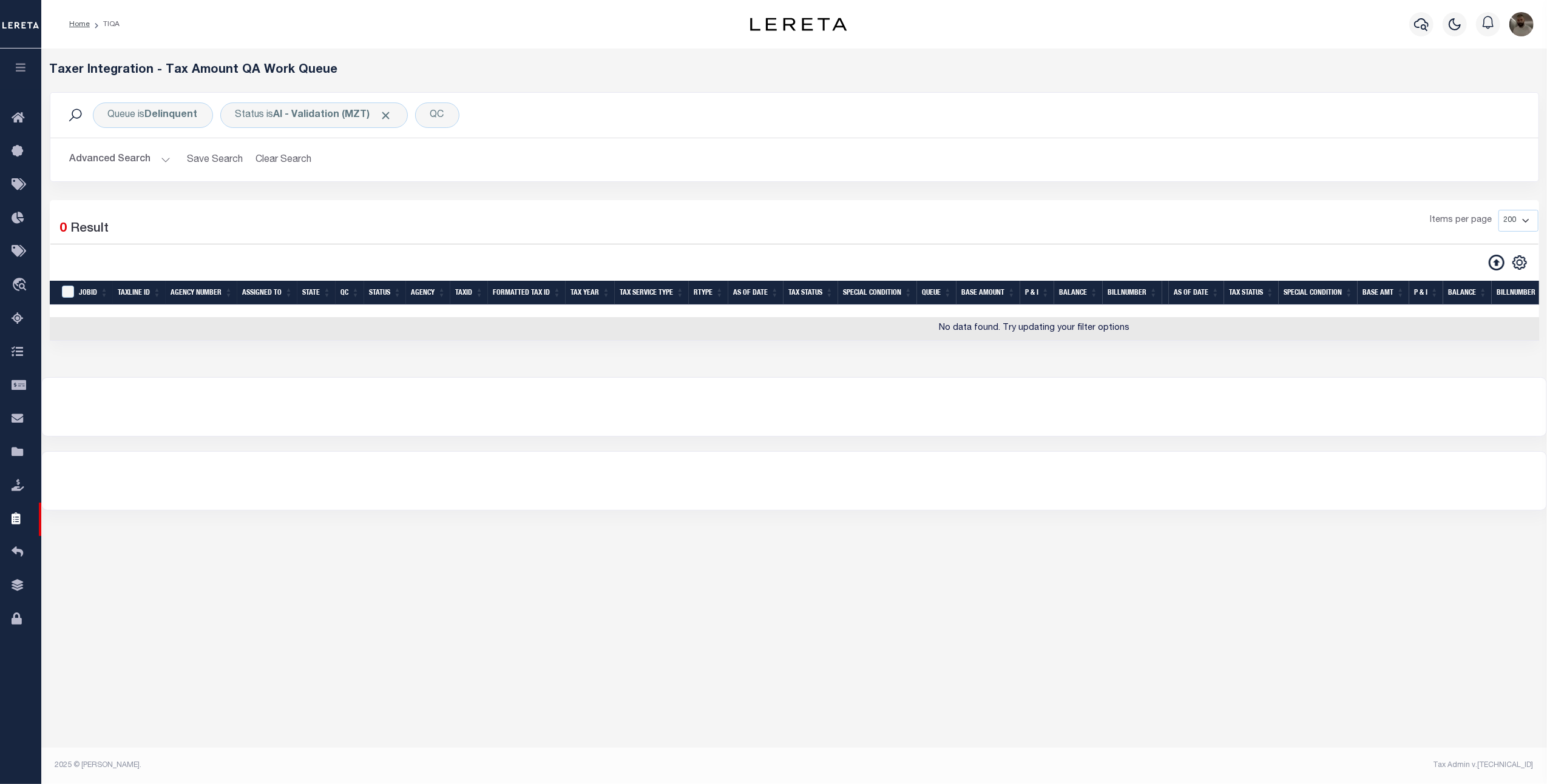
click at [147, 154] on button "Advanced Search" at bounding box center [120, 160] width 101 height 24
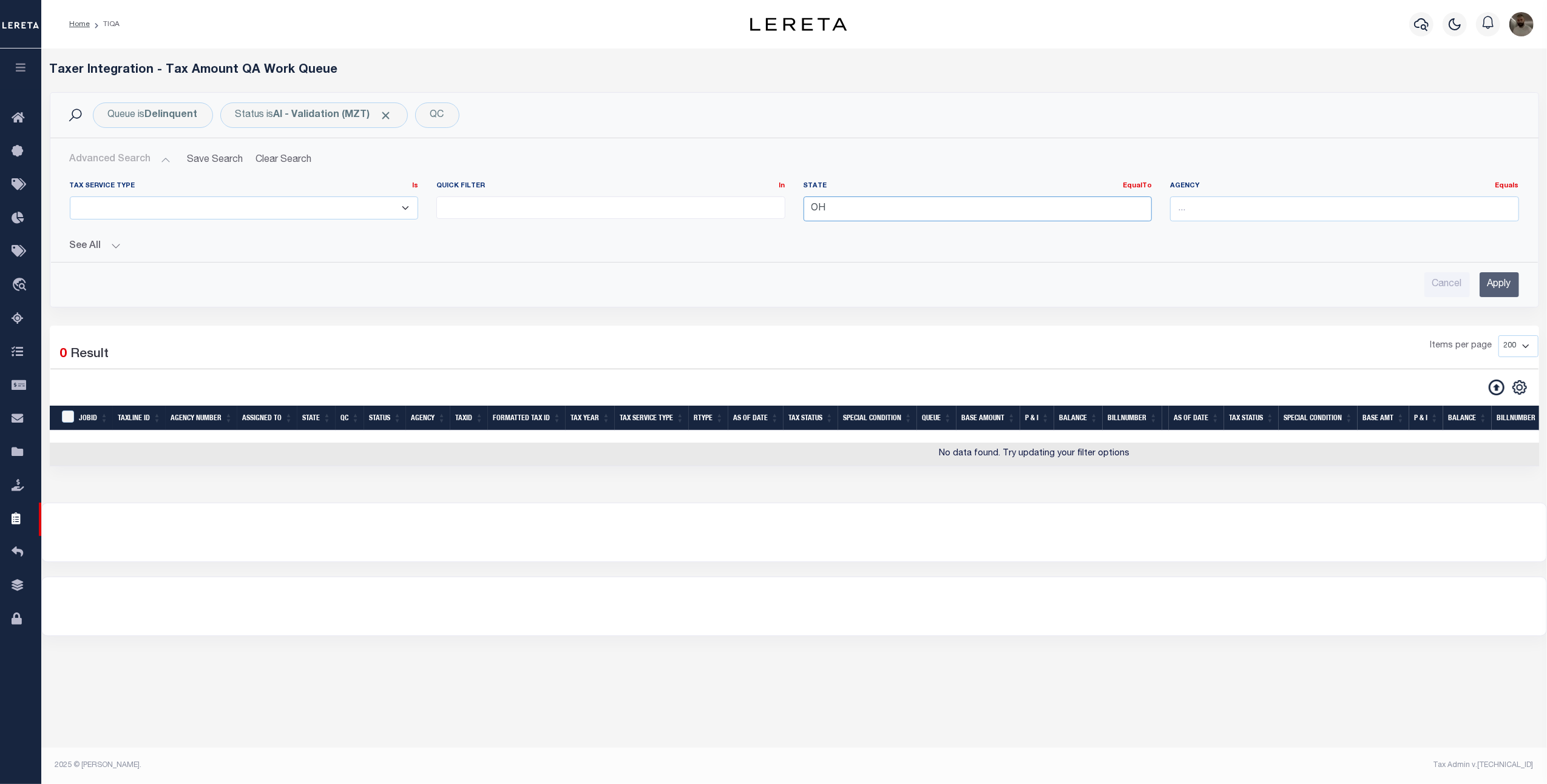
drag, startPoint x: 846, startPoint y: 207, endPoint x: 729, endPoint y: 219, distance: 117.6
click at [729, 219] on div "Tax Service Type Is Is Contains ESCROW NonESCROW Quick Filter In In View Only L…" at bounding box center [794, 206] width 1468 height 50
click at [823, 236] on div "MD" at bounding box center [977, 233] width 347 height 20
type input "MD"
click at [1510, 290] on input "Apply" at bounding box center [1499, 285] width 39 height 25
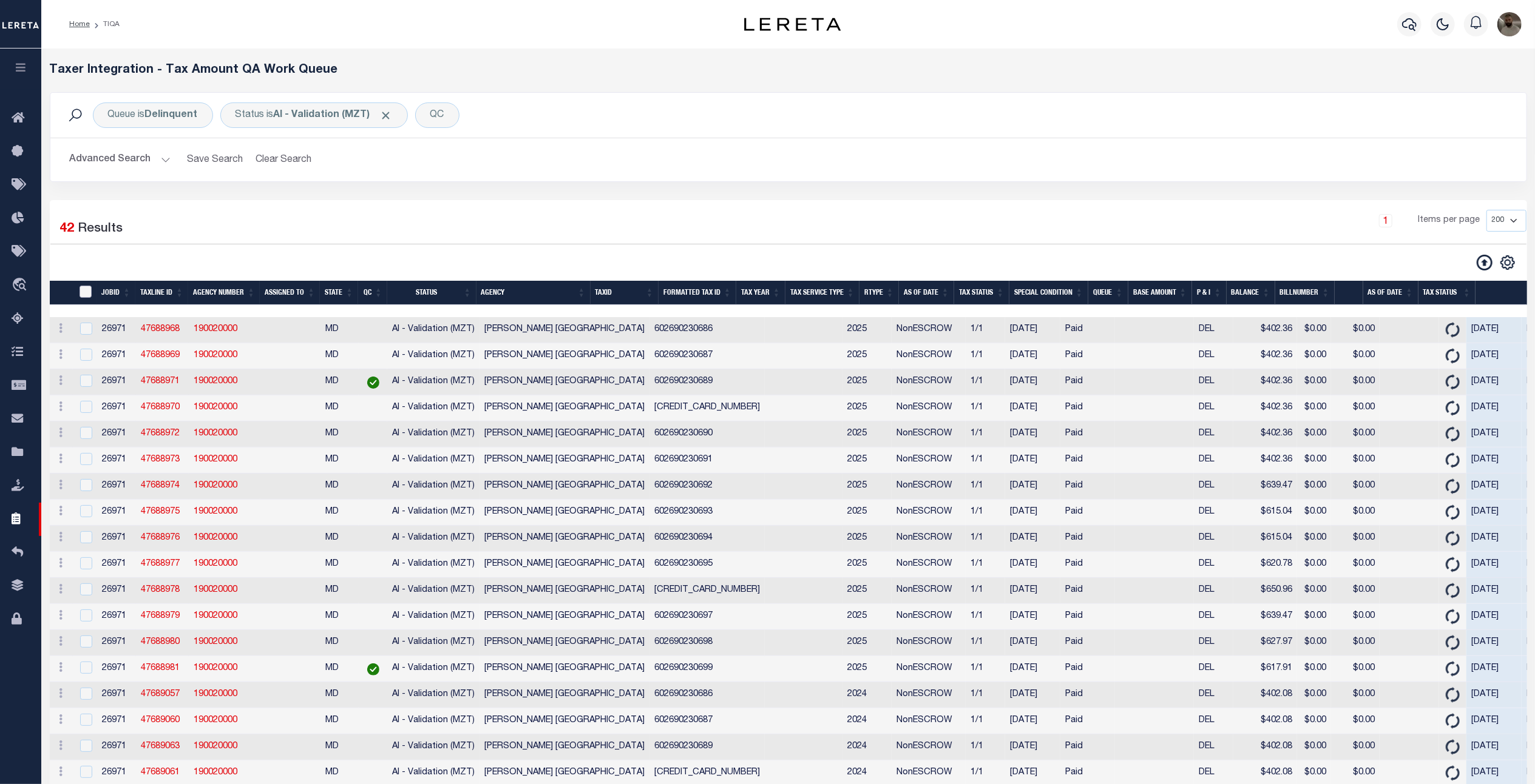
click at [88, 293] on input "TaxID" at bounding box center [86, 292] width 12 height 12
checkbox input "true"
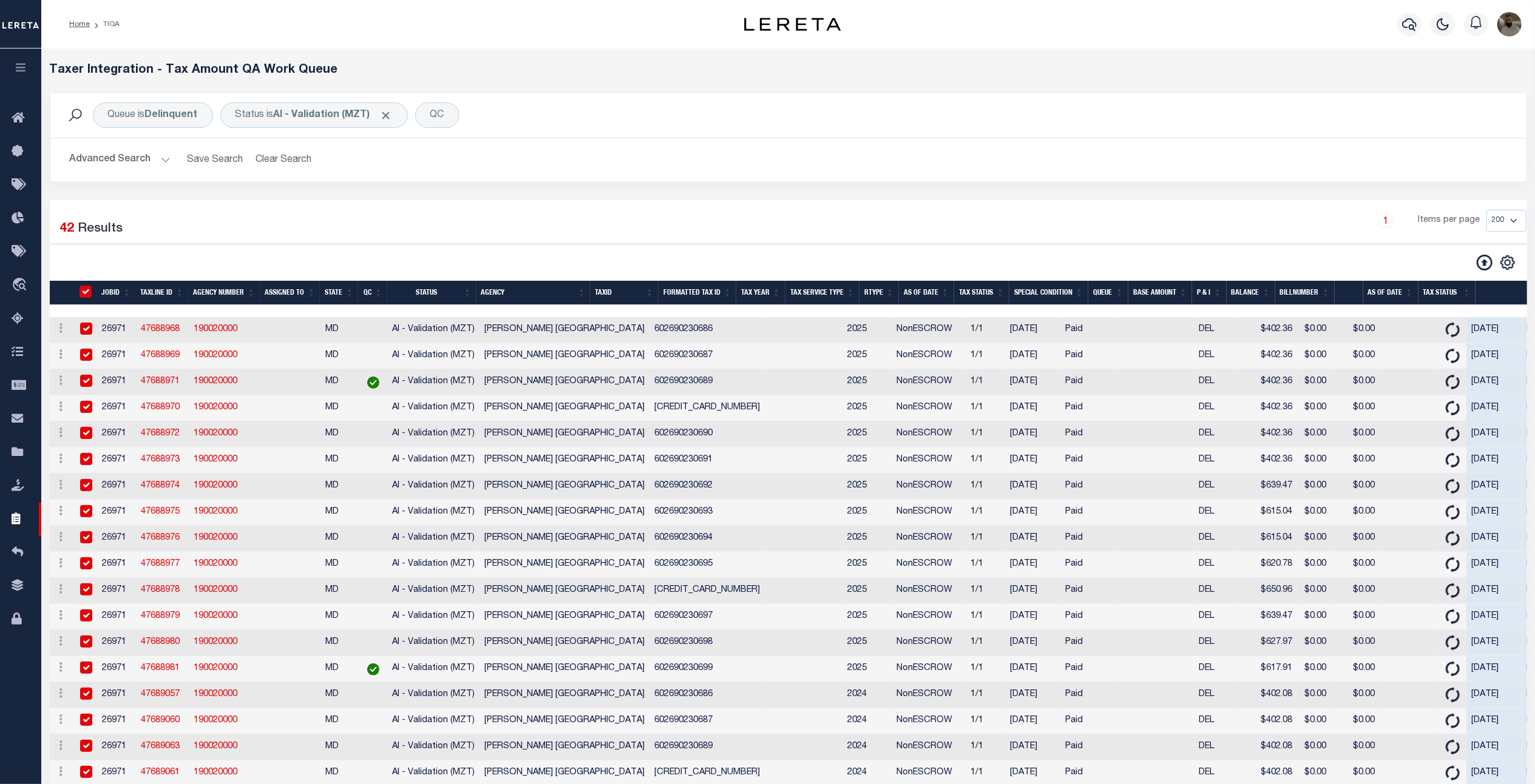
checkbox input "true"
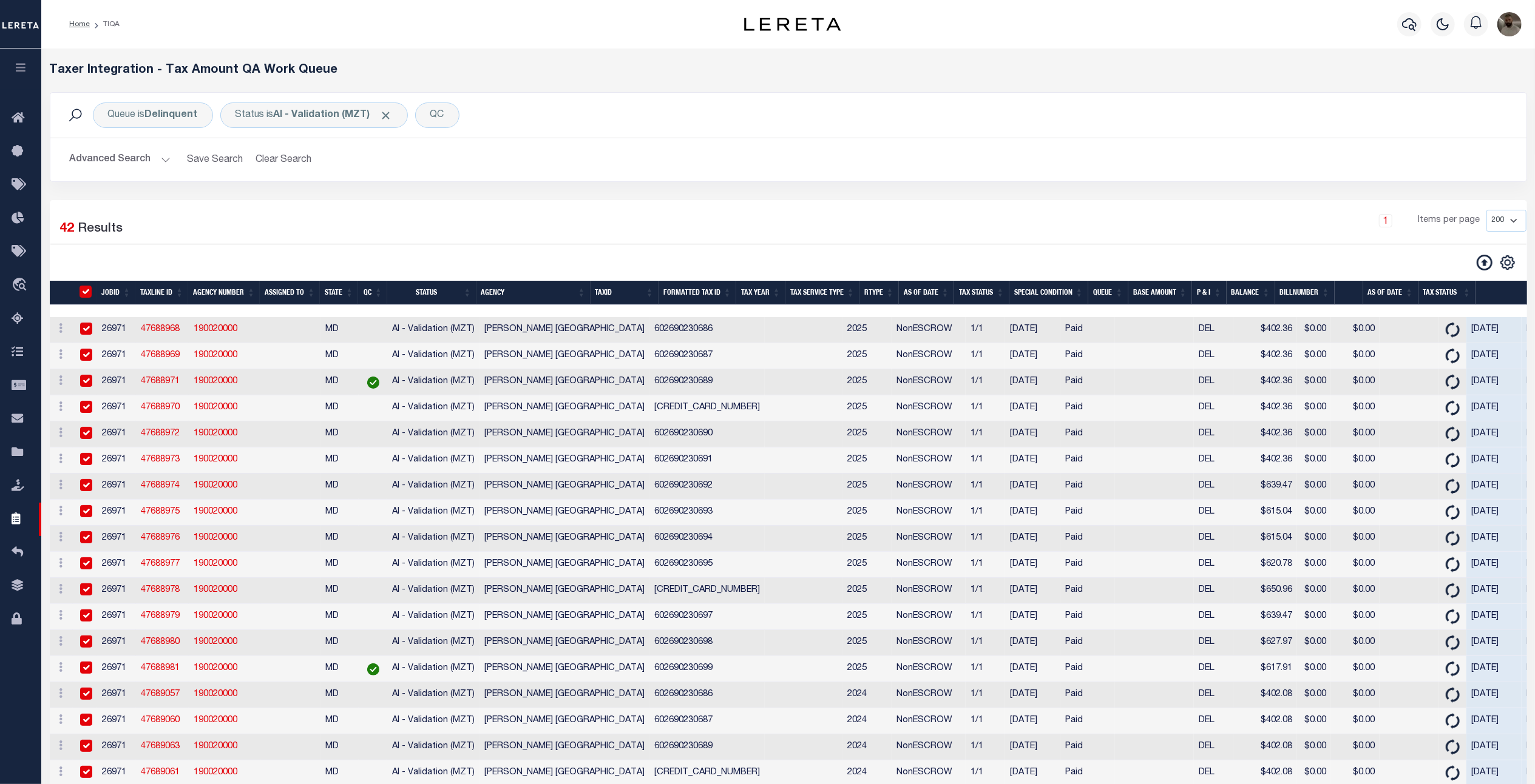
checkbox input "true"
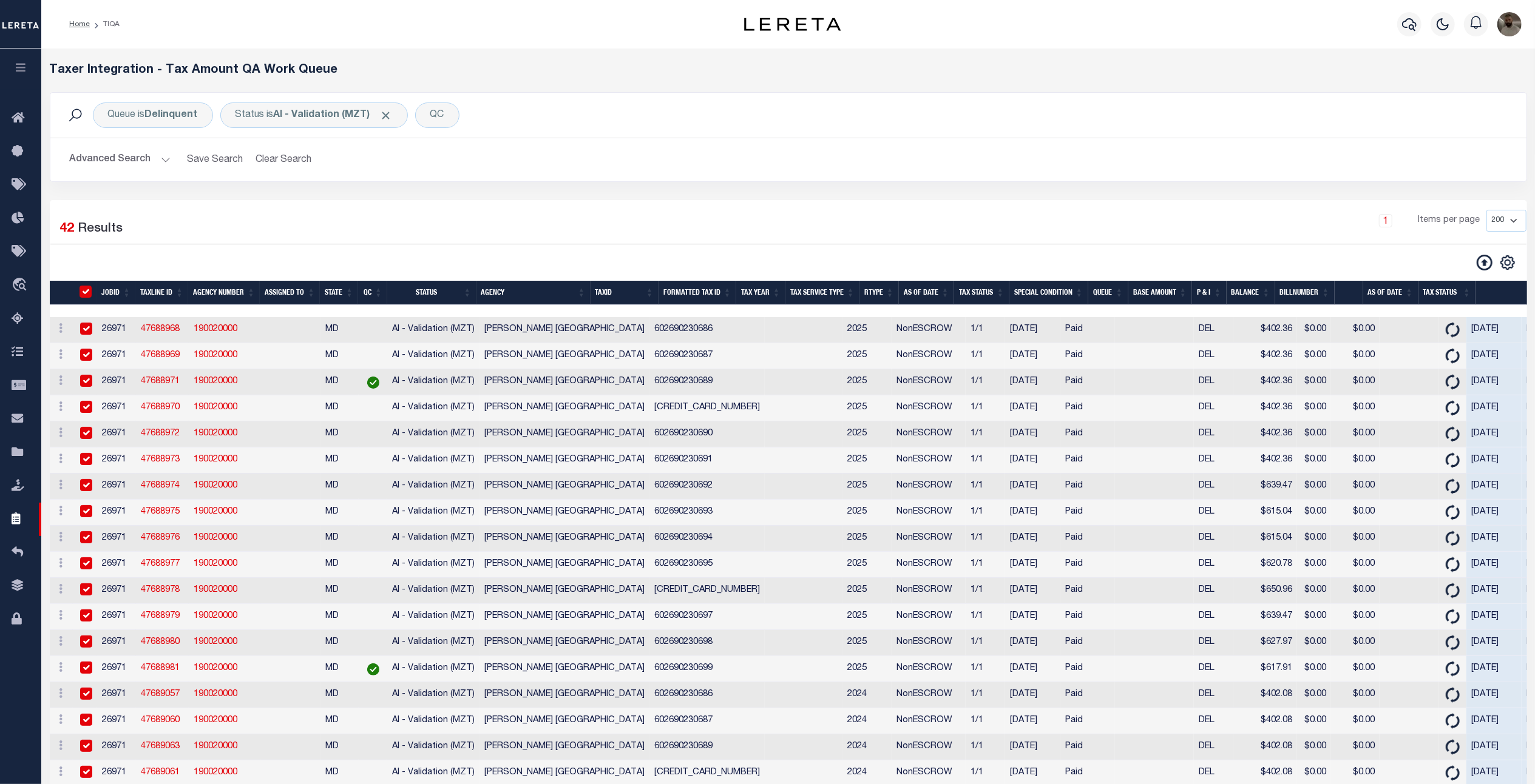
checkbox input "true"
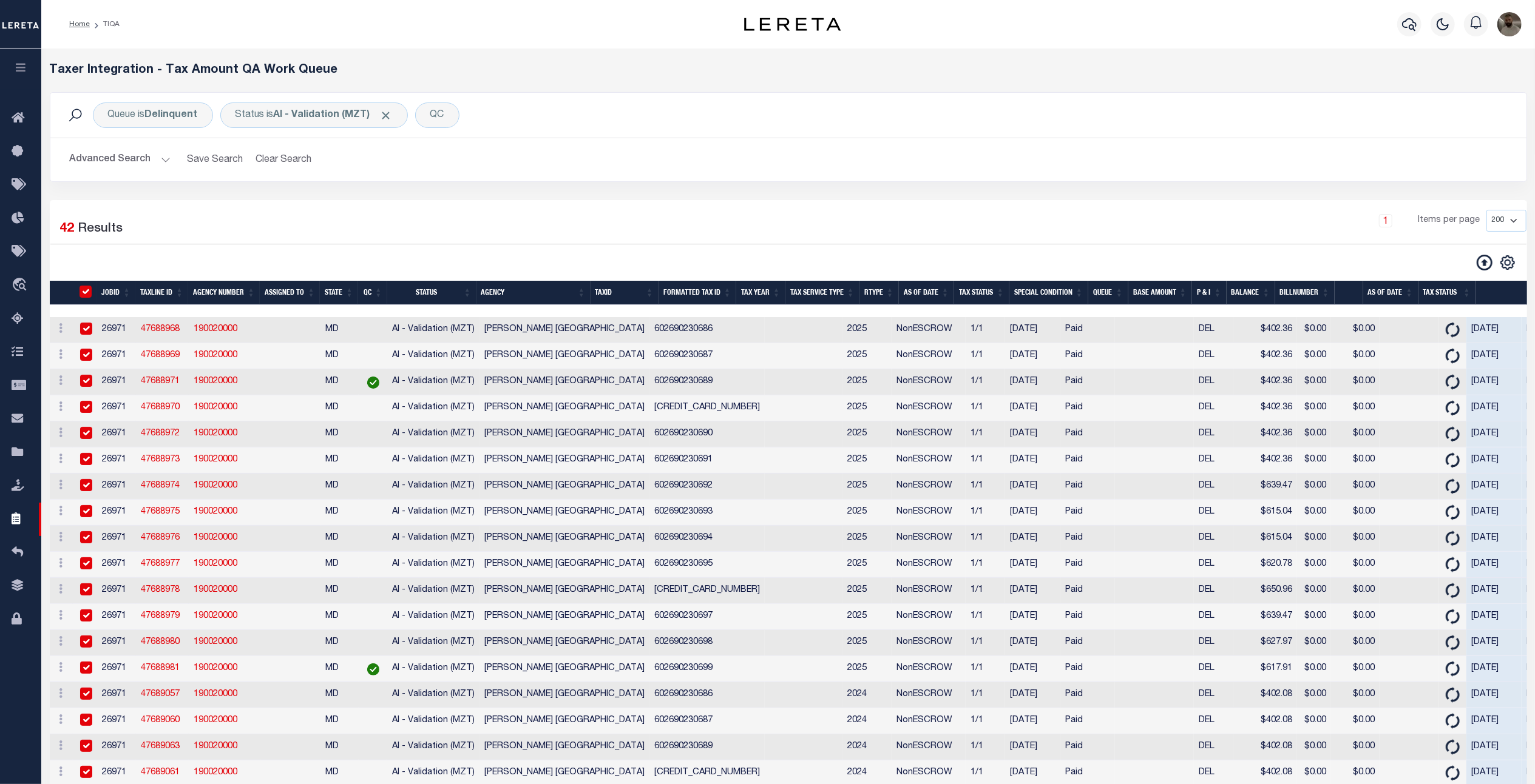
checkbox input "true"
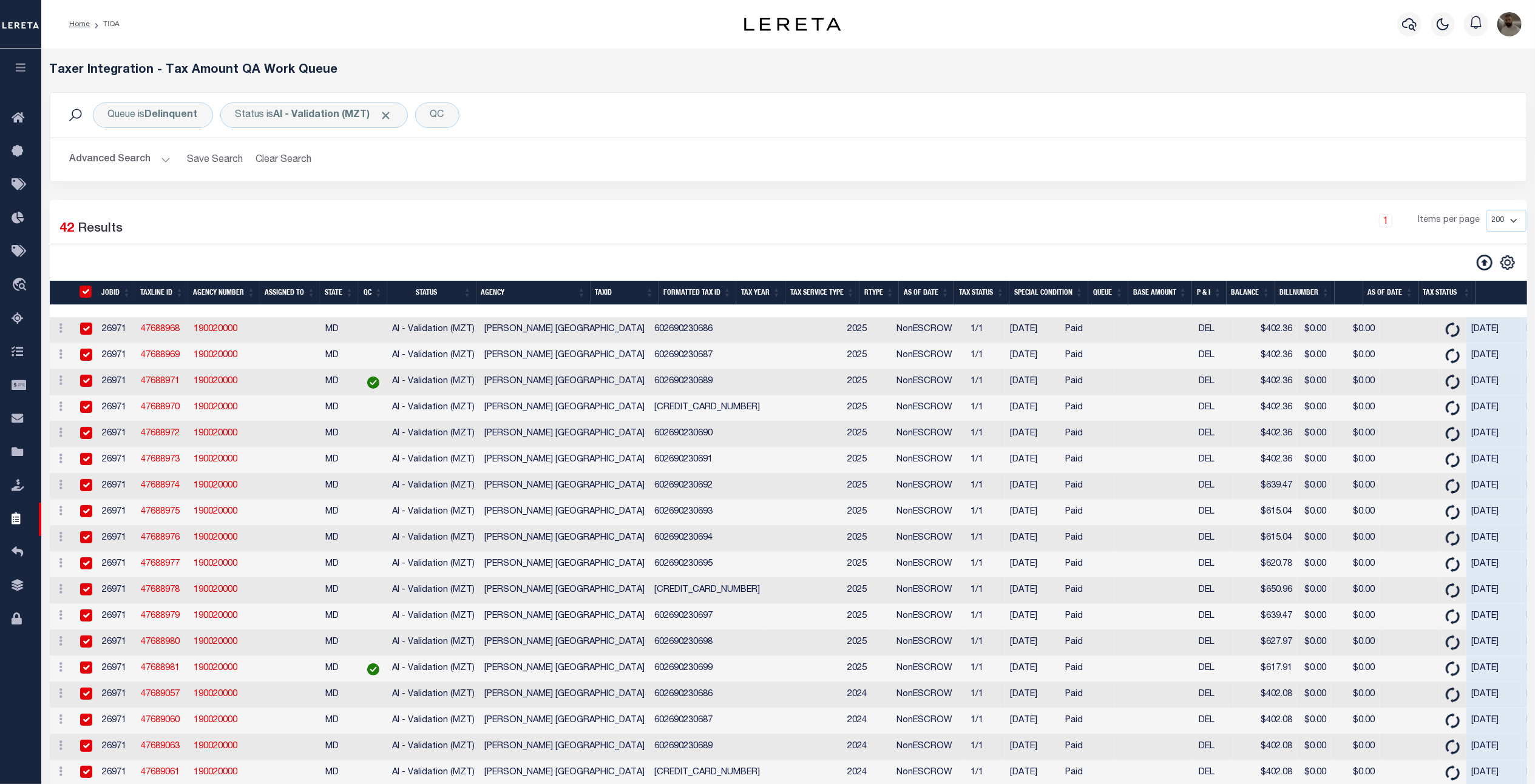
checkbox input "true"
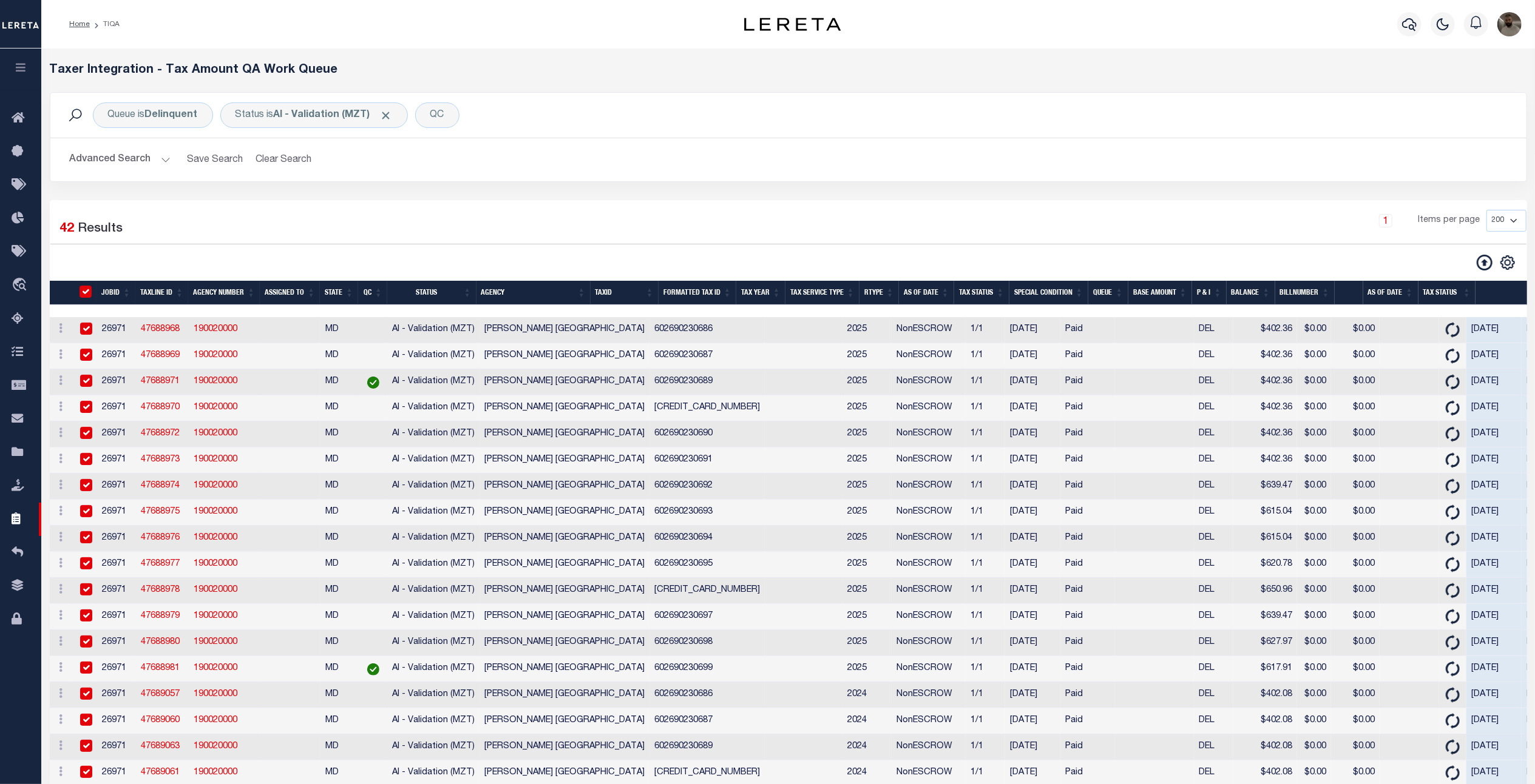
checkbox input "true"
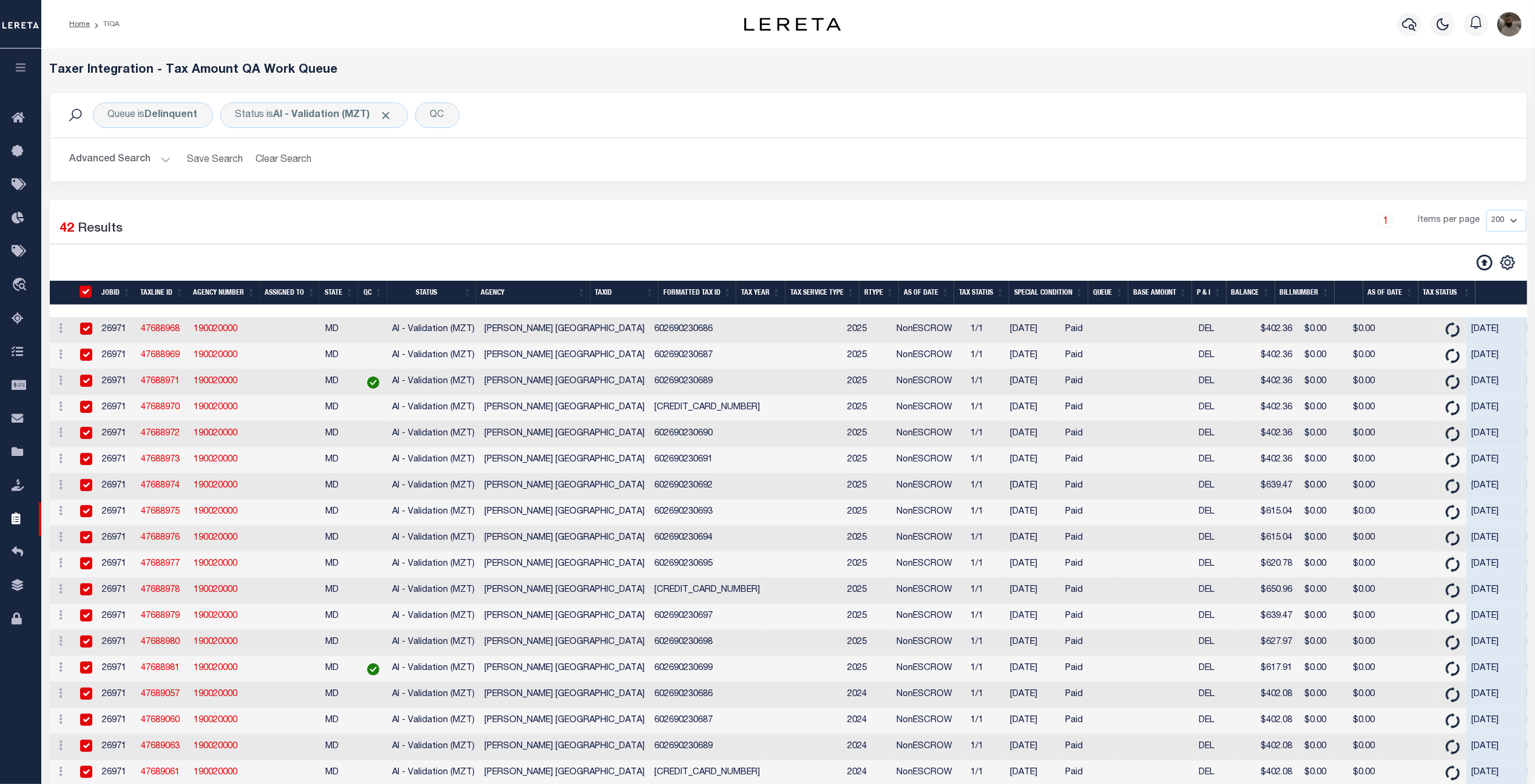
checkbox input "true"
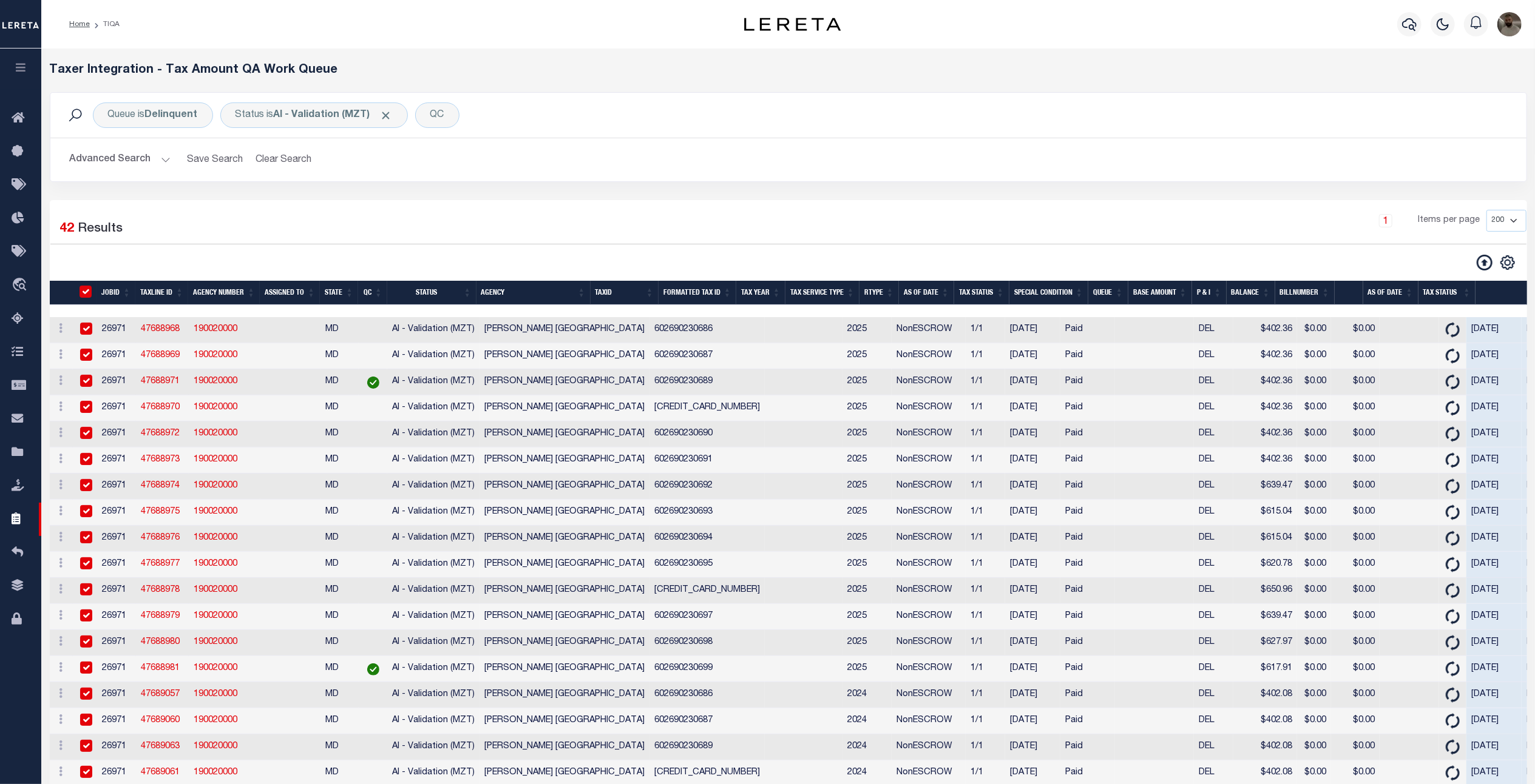
checkbox input "true"
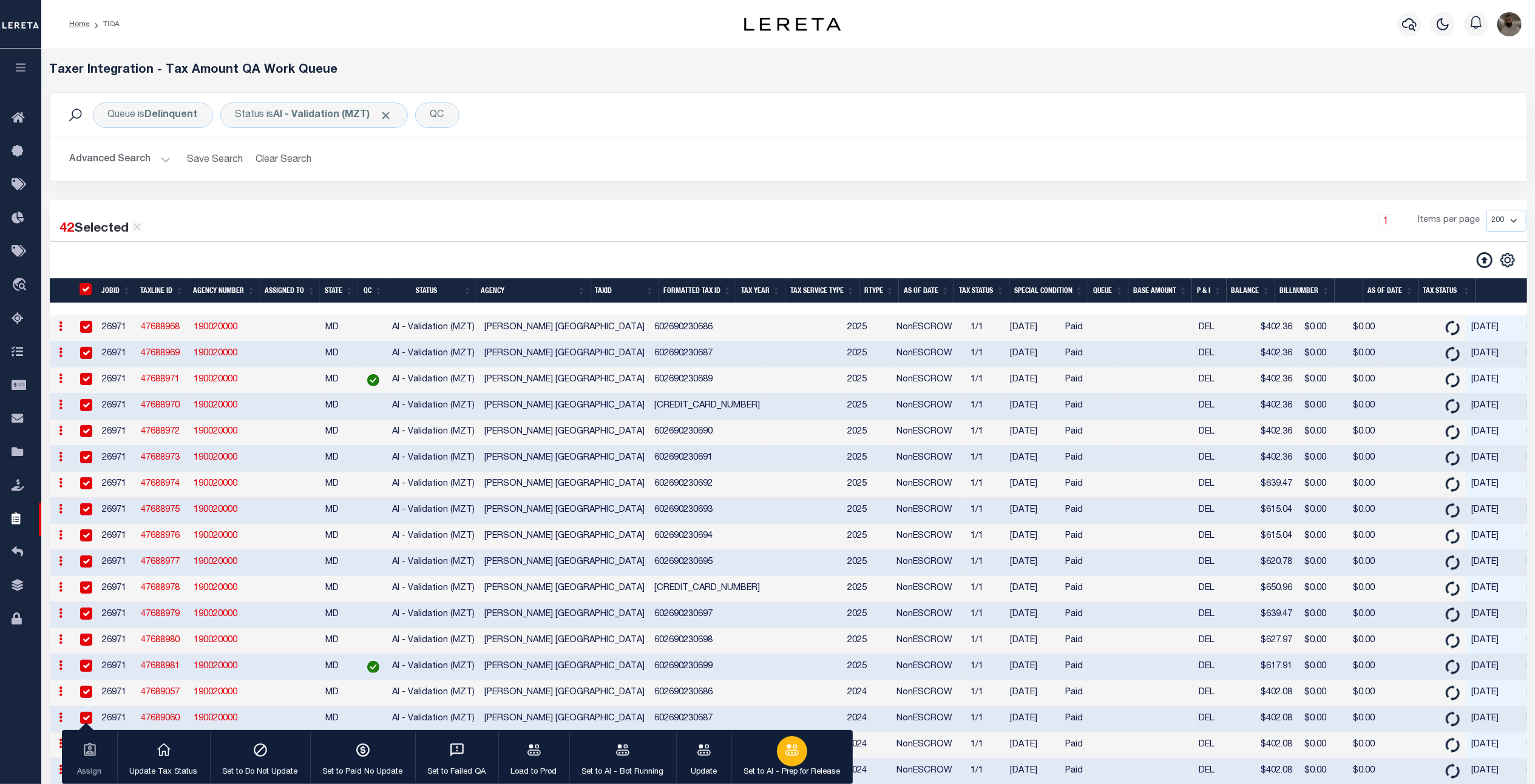
click at [791, 748] on icon "button" at bounding box center [792, 751] width 16 height 16
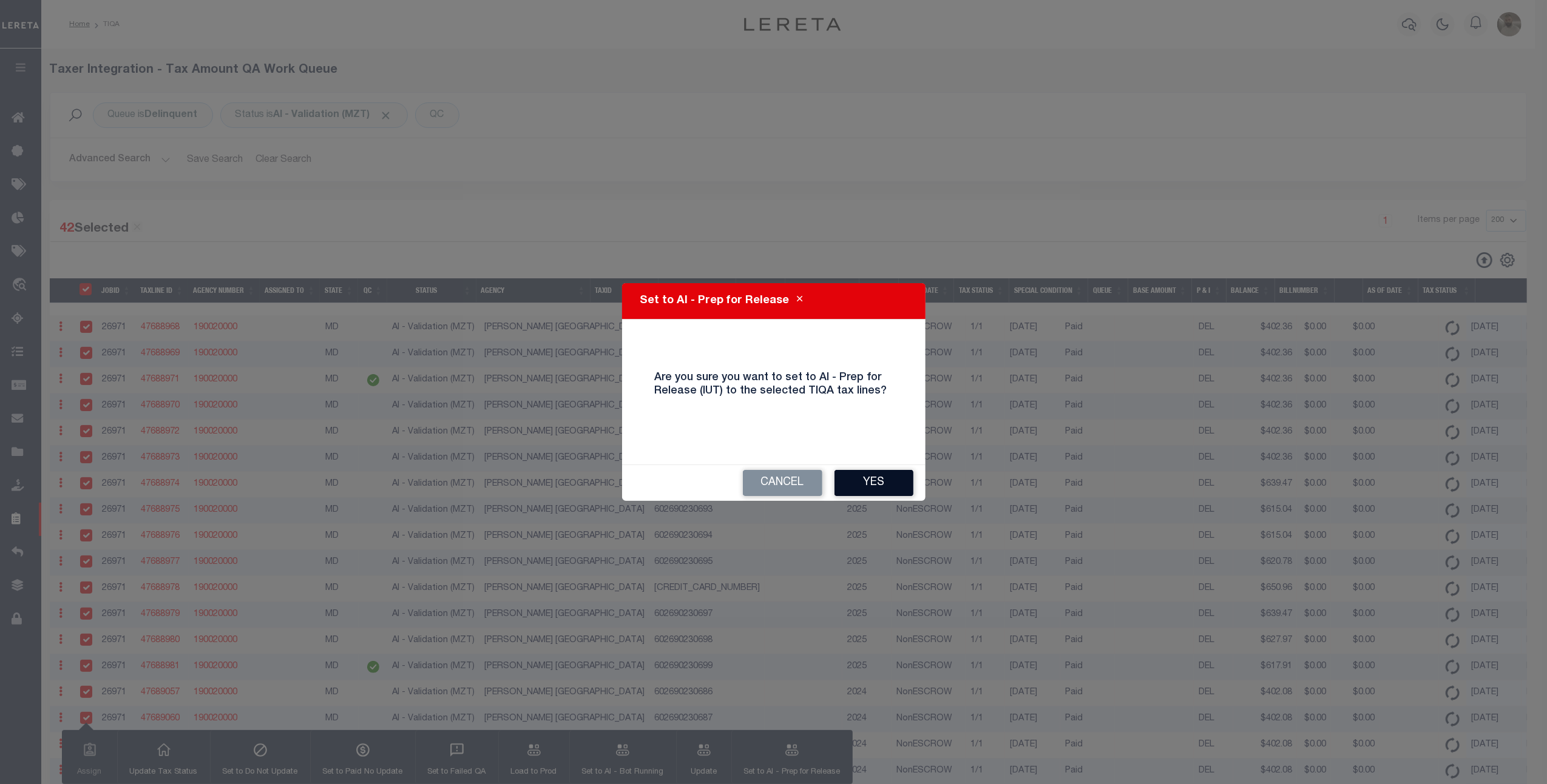
click at [885, 474] on button "Yes" at bounding box center [873, 483] width 79 height 26
